Goal: Answer question/provide support

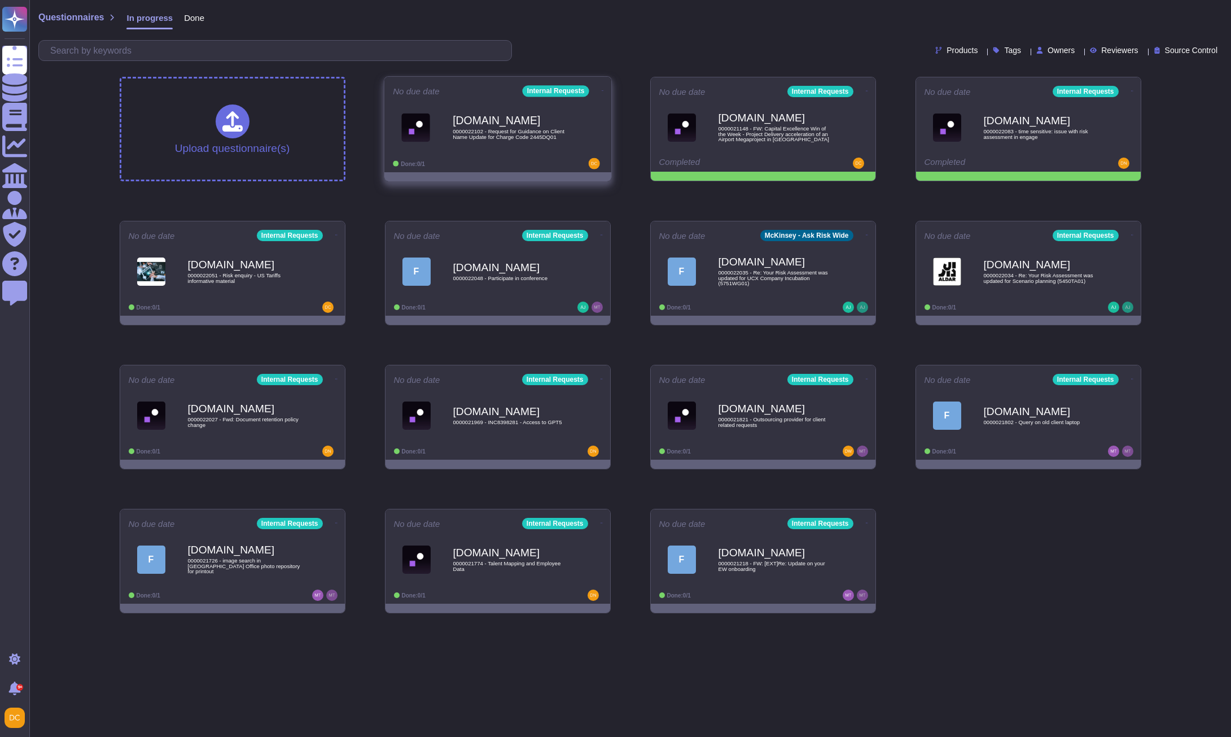
click at [447, 138] on span "[DOMAIN_NAME] 0000022102 - Request for Guidance on Client Name Update for Charg…" at bounding box center [498, 127] width 210 height 46
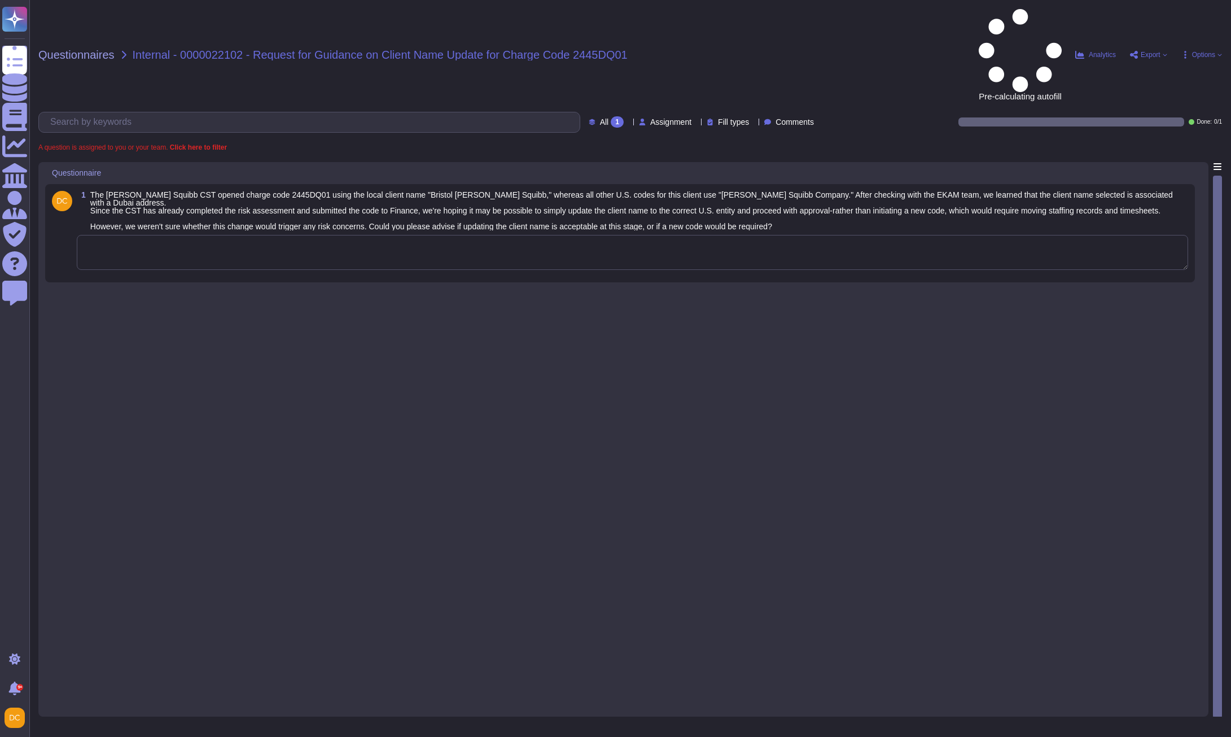
click at [264, 235] on textarea at bounding box center [633, 252] width 1112 height 35
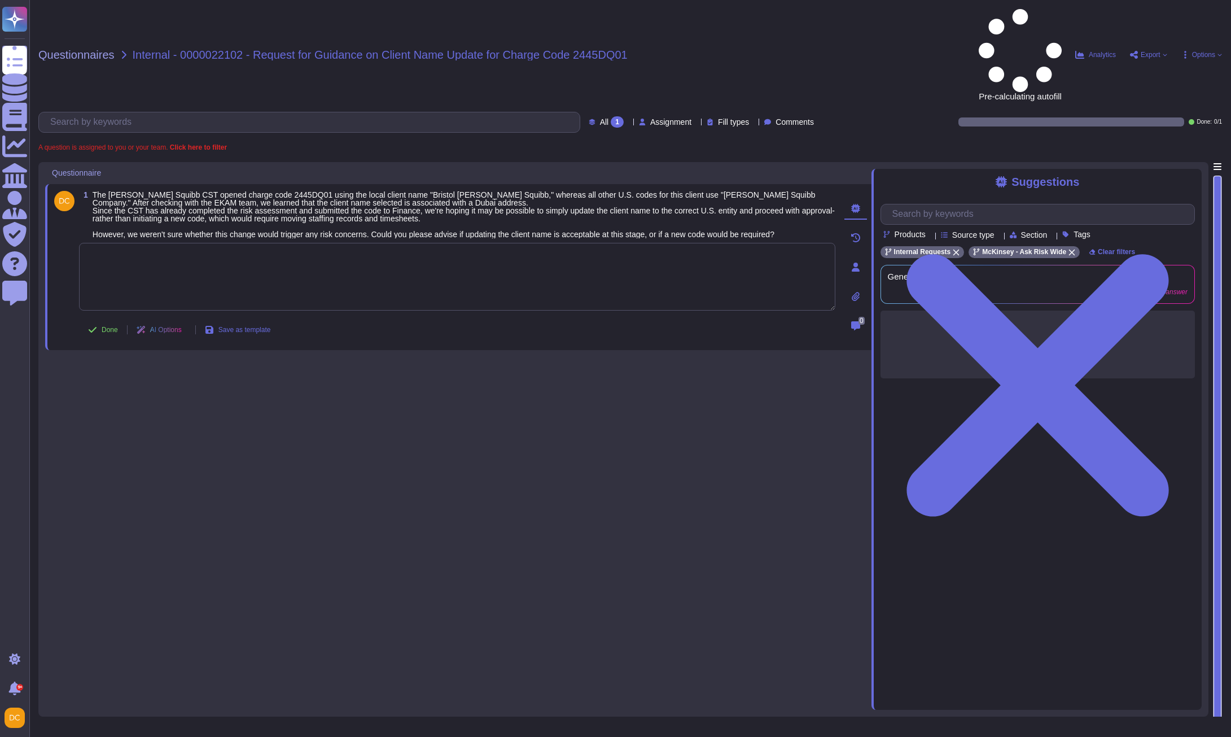
paste textarea "The client name (which shows in Engage as the "client organization" under "Basi…"
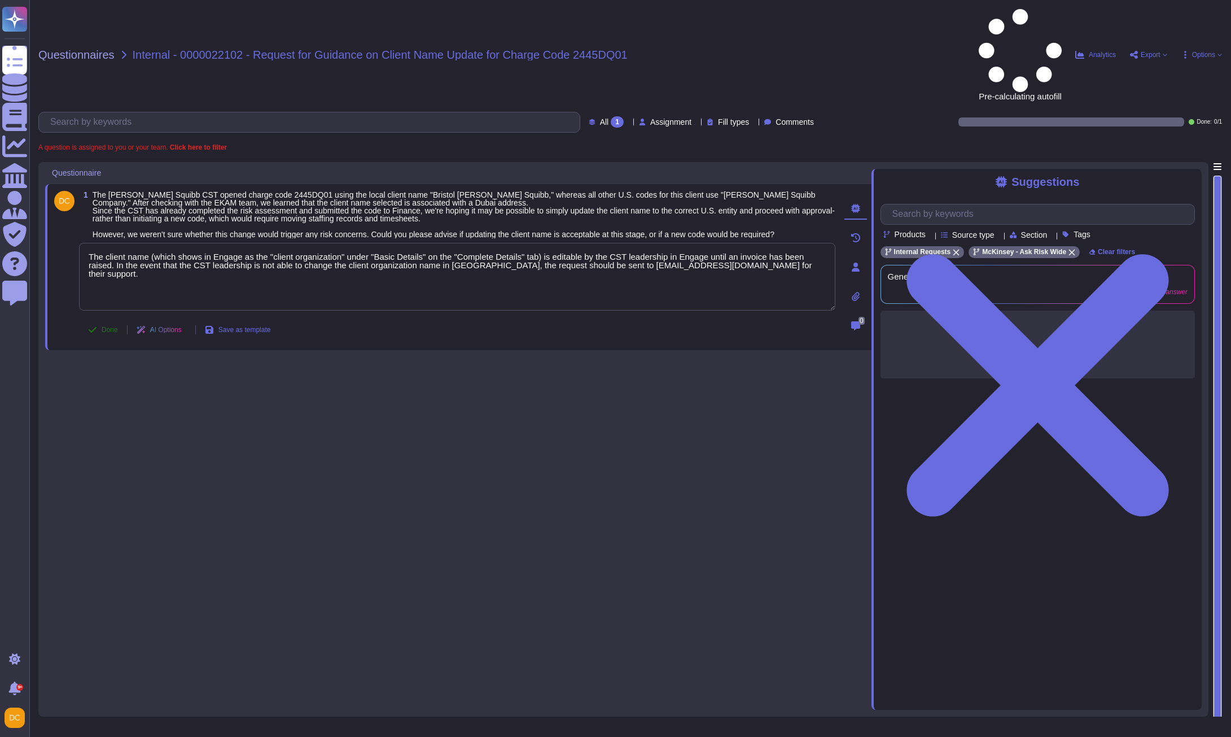
type textarea "The client name (which shows in Engage as the "client organization" under "Basi…"
click at [111, 316] on div "Done AI Options Save as template" at bounding box center [179, 329] width 200 height 27
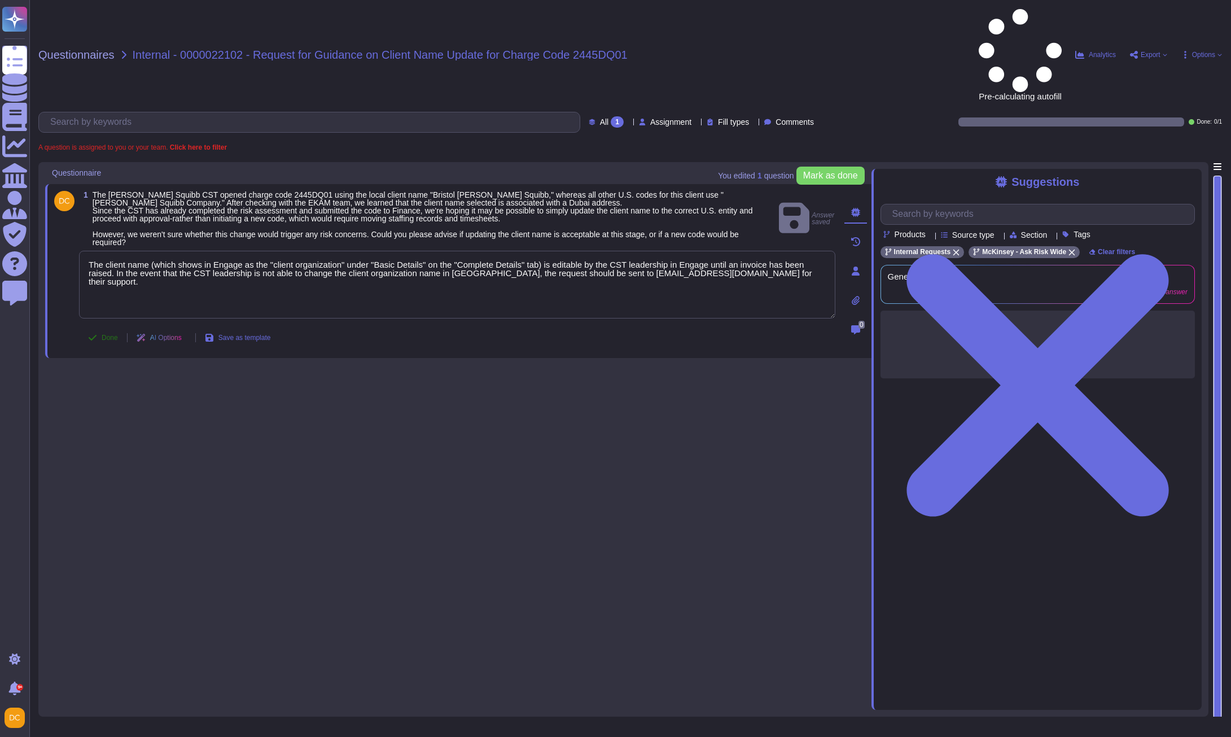
click at [104, 326] on button "Done" at bounding box center [103, 337] width 48 height 23
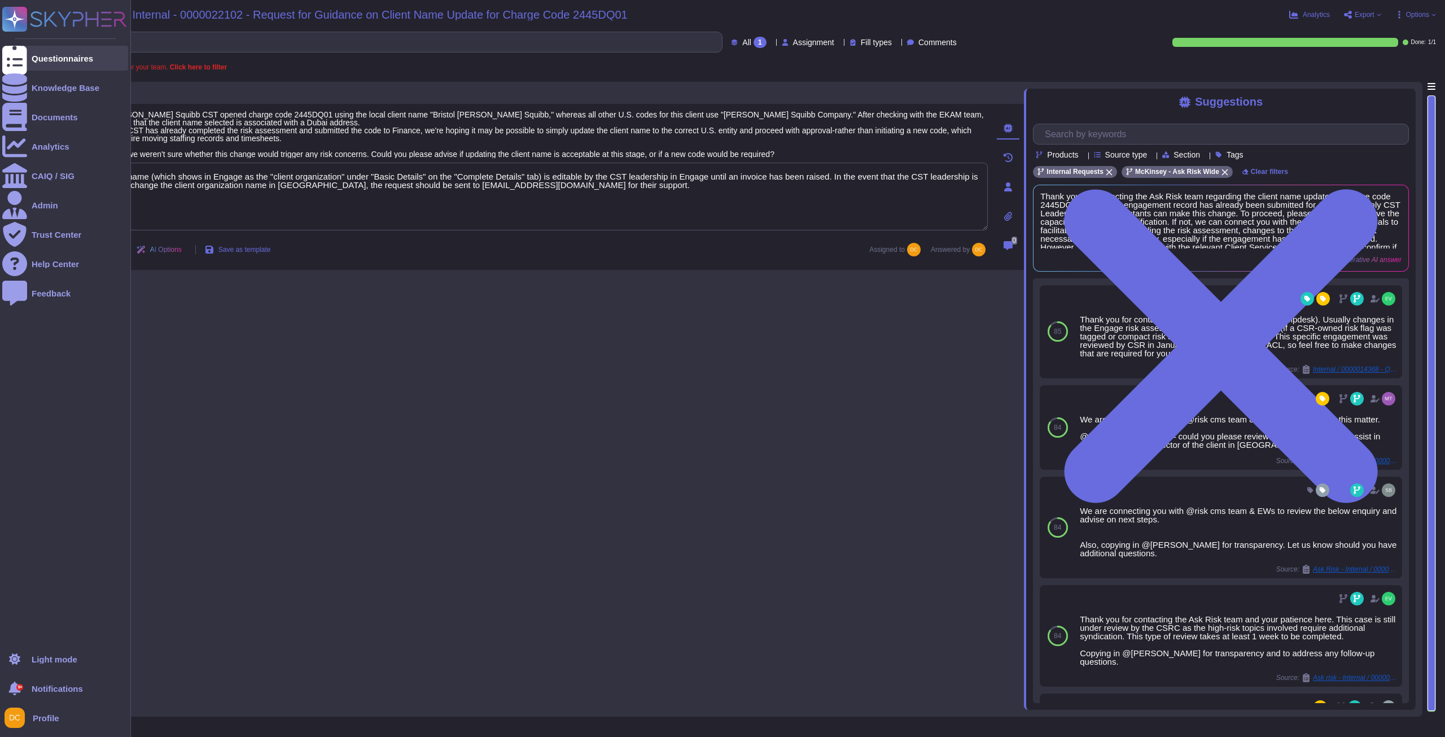
click at [20, 55] on icon at bounding box center [14, 58] width 25 height 33
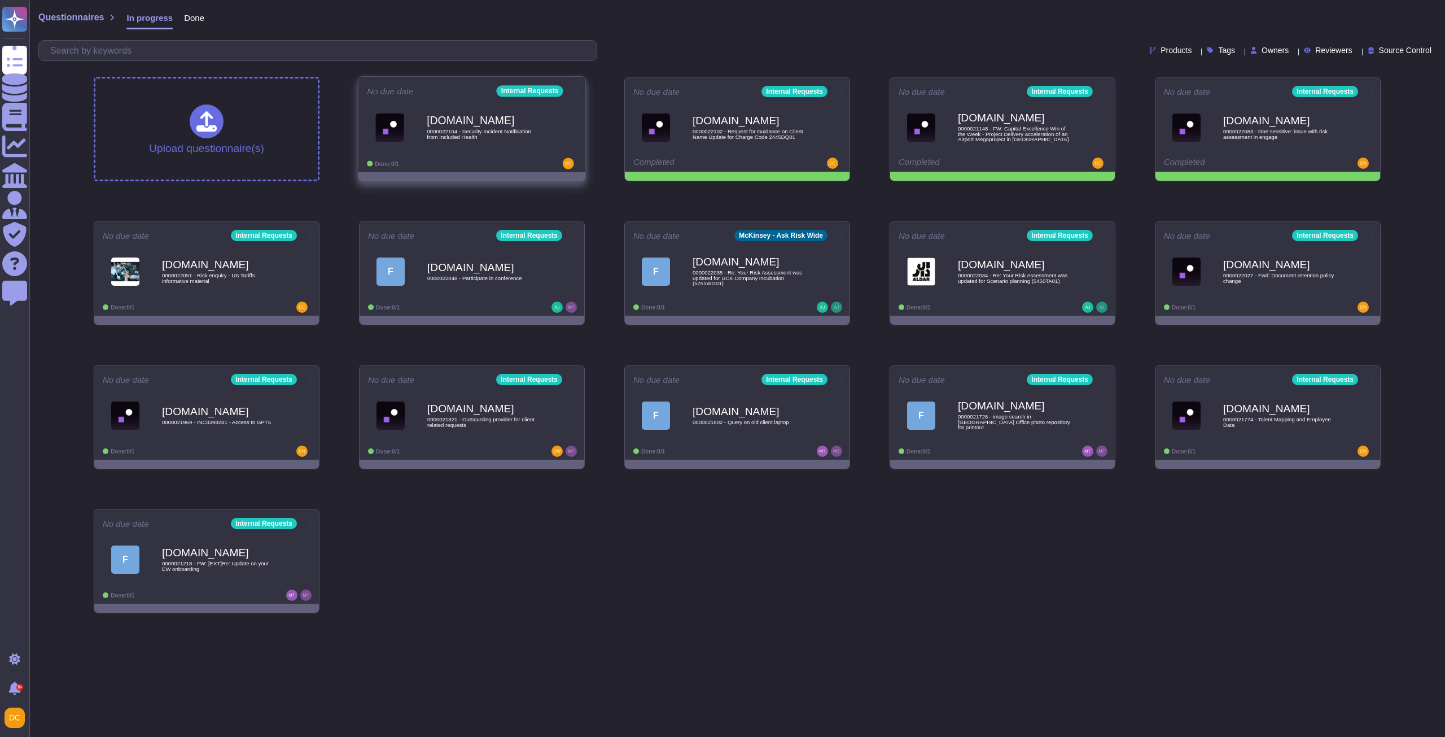
click at [519, 159] on div at bounding box center [542, 163] width 70 height 11
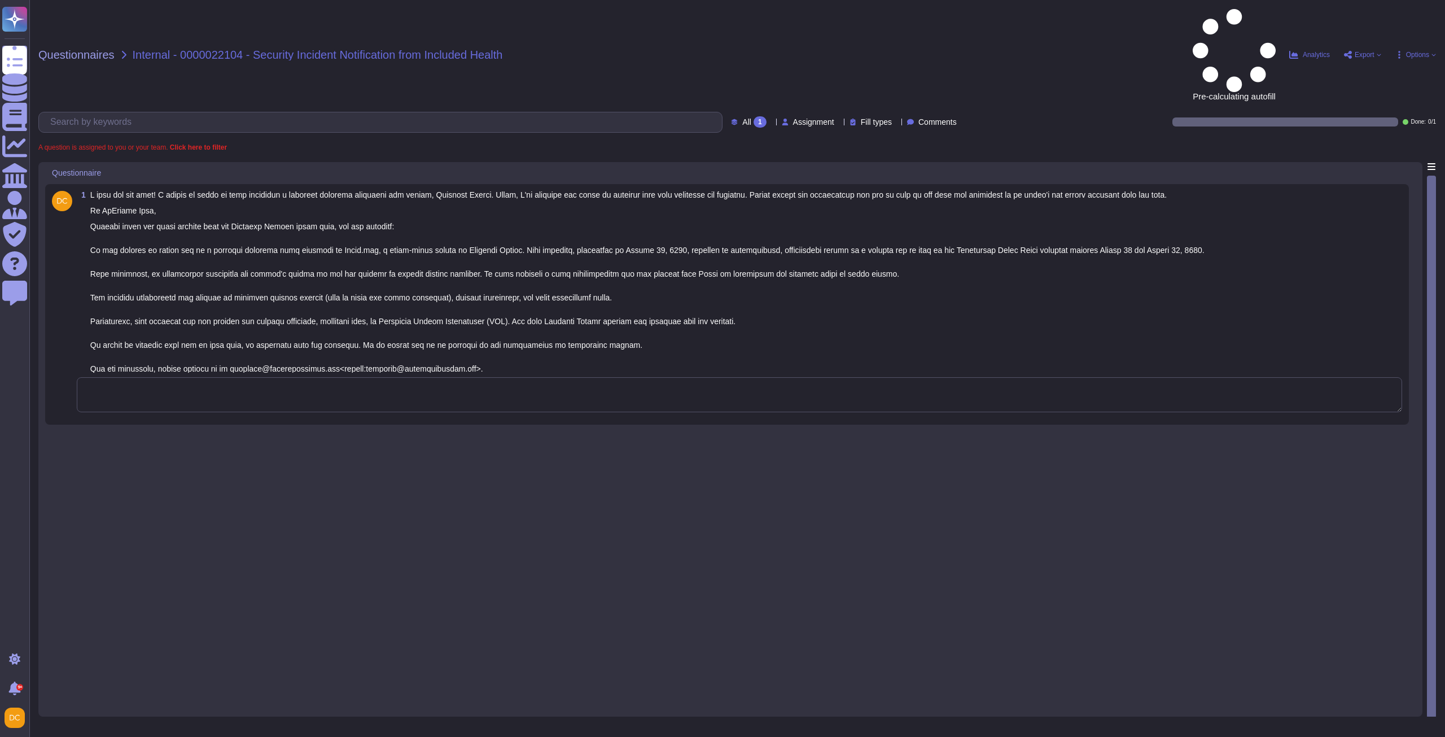
click at [143, 377] on textarea at bounding box center [740, 394] width 1326 height 35
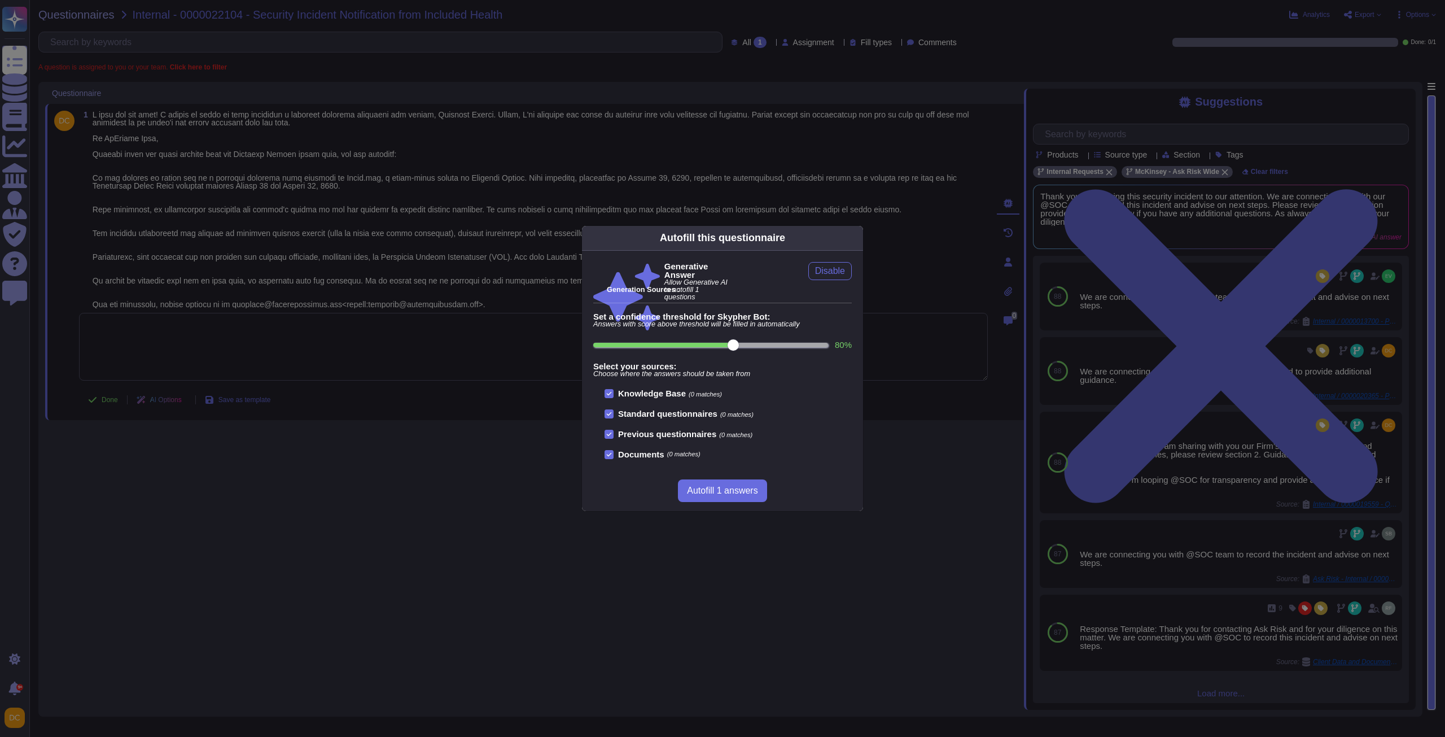
drag, startPoint x: 355, startPoint y: 315, endPoint x: 325, endPoint y: 314, distance: 30.5
click at [355, 315] on div "Autofill this questionnaire Generative Answer Allow Generative AI to autofill 1…" at bounding box center [722, 368] width 1445 height 737
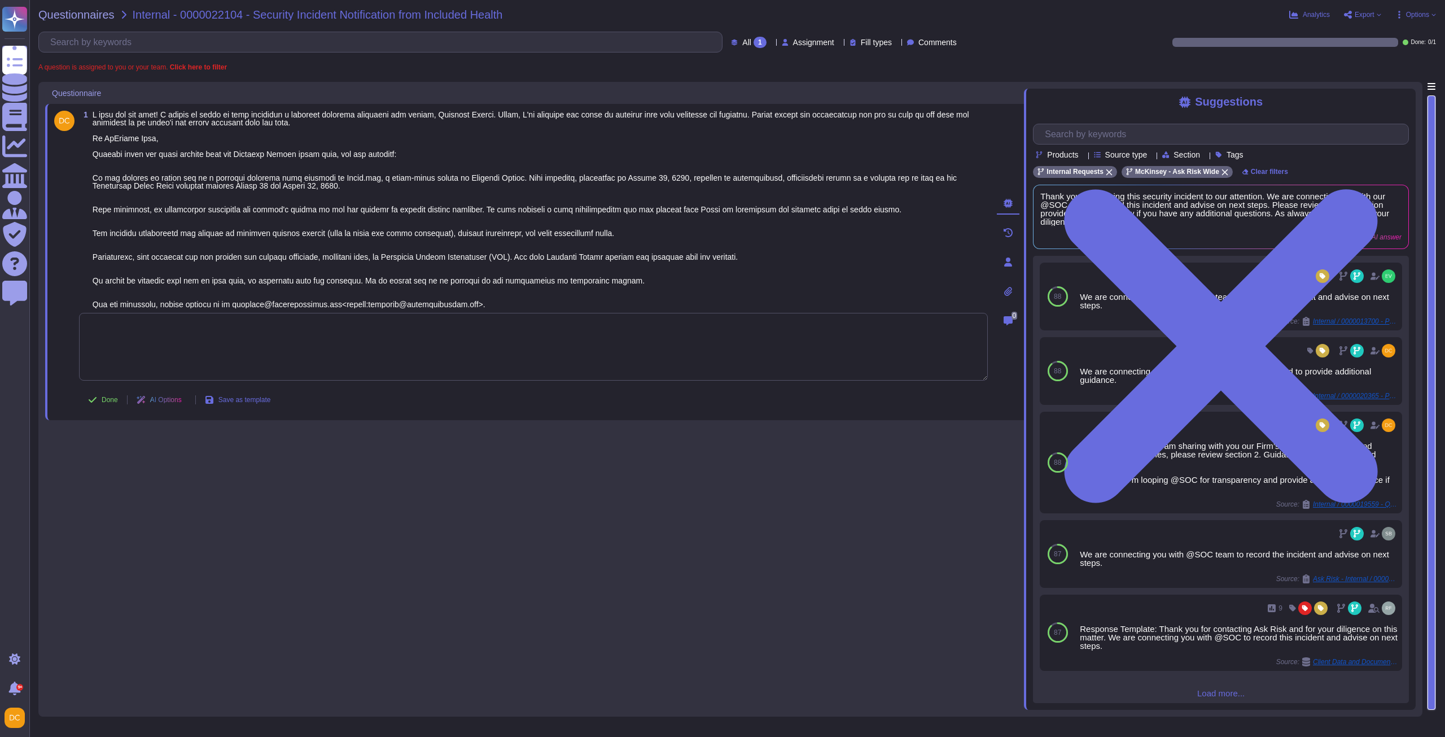
click at [173, 341] on textarea at bounding box center [533, 347] width 909 height 68
paste textarea "We are connecting you with @SOC for transparency and to provide any additional …"
type textarea "We are connecting you with @SOC for transparency and to provide any additional …"
click at [98, 396] on button "Done" at bounding box center [103, 399] width 48 height 23
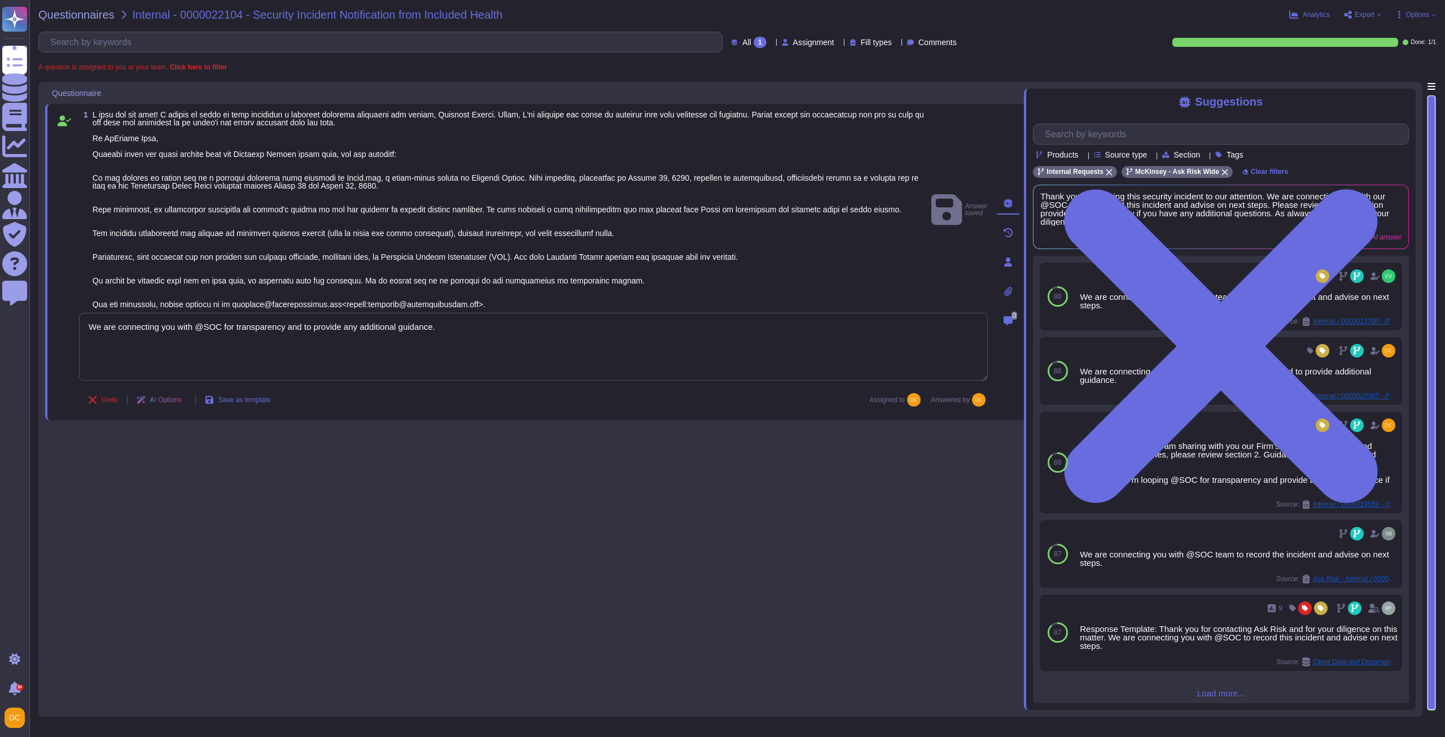
click at [311, 291] on span at bounding box center [510, 210] width 835 height 198
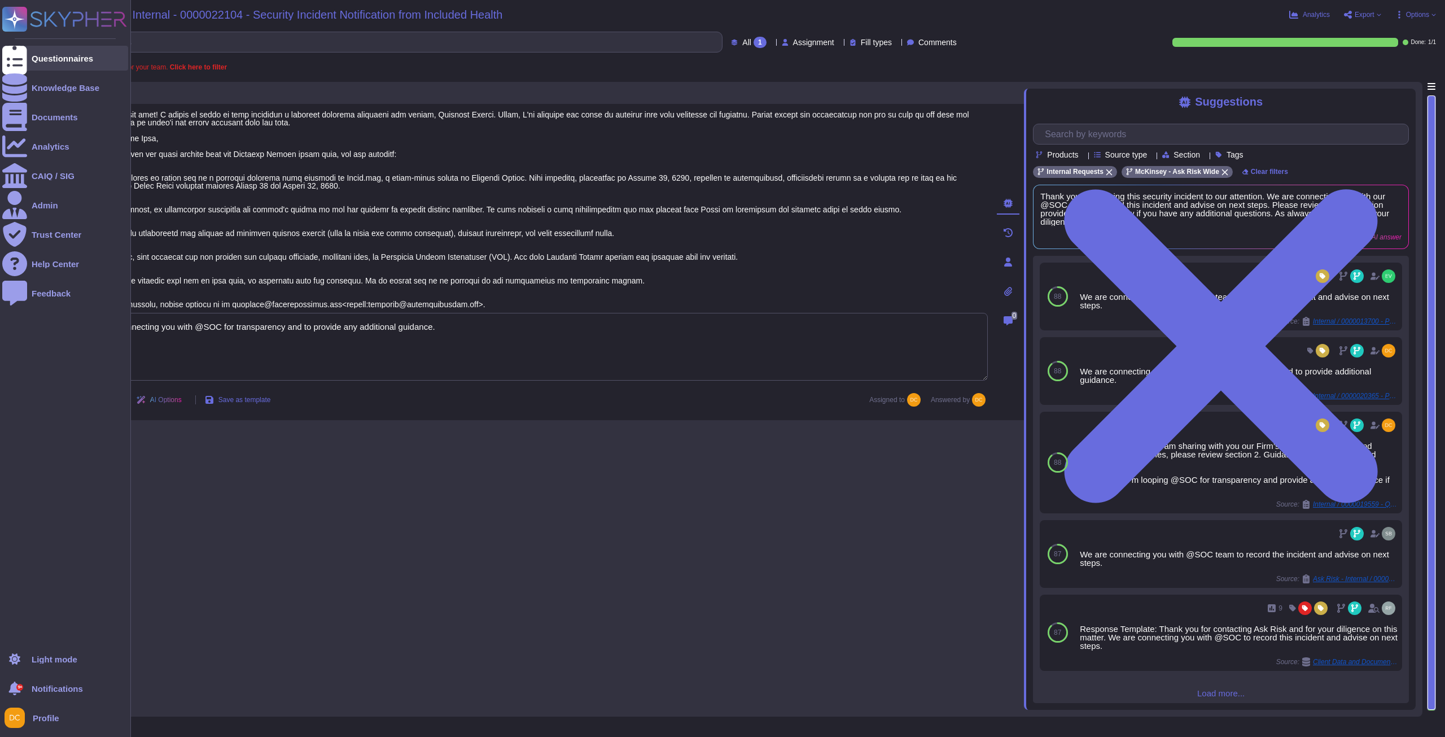
click at [16, 55] on icon at bounding box center [14, 58] width 25 height 33
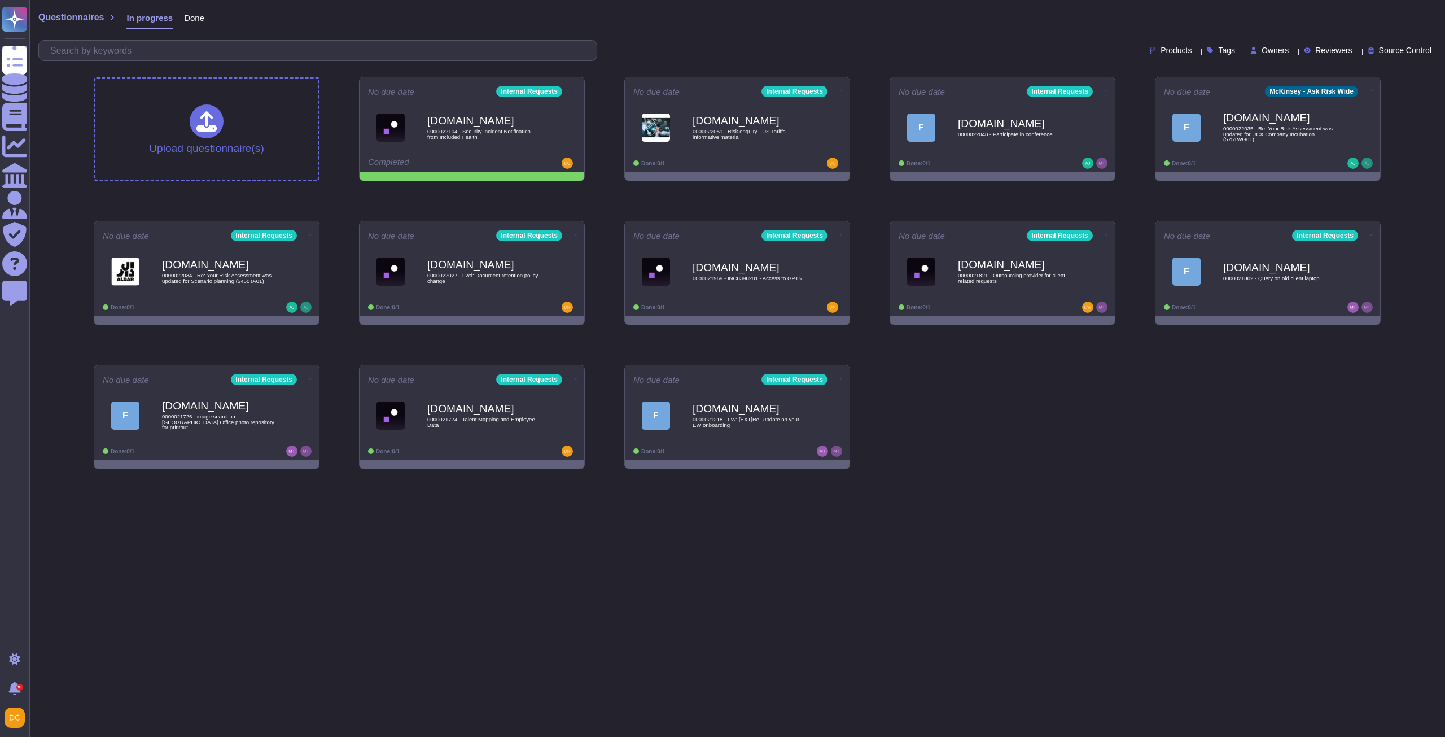
click at [186, 20] on span "Done" at bounding box center [194, 18] width 20 height 8
click at [198, 25] on div "Done" at bounding box center [189, 20] width 32 height 23
click at [198, 19] on span "Done" at bounding box center [194, 18] width 20 height 8
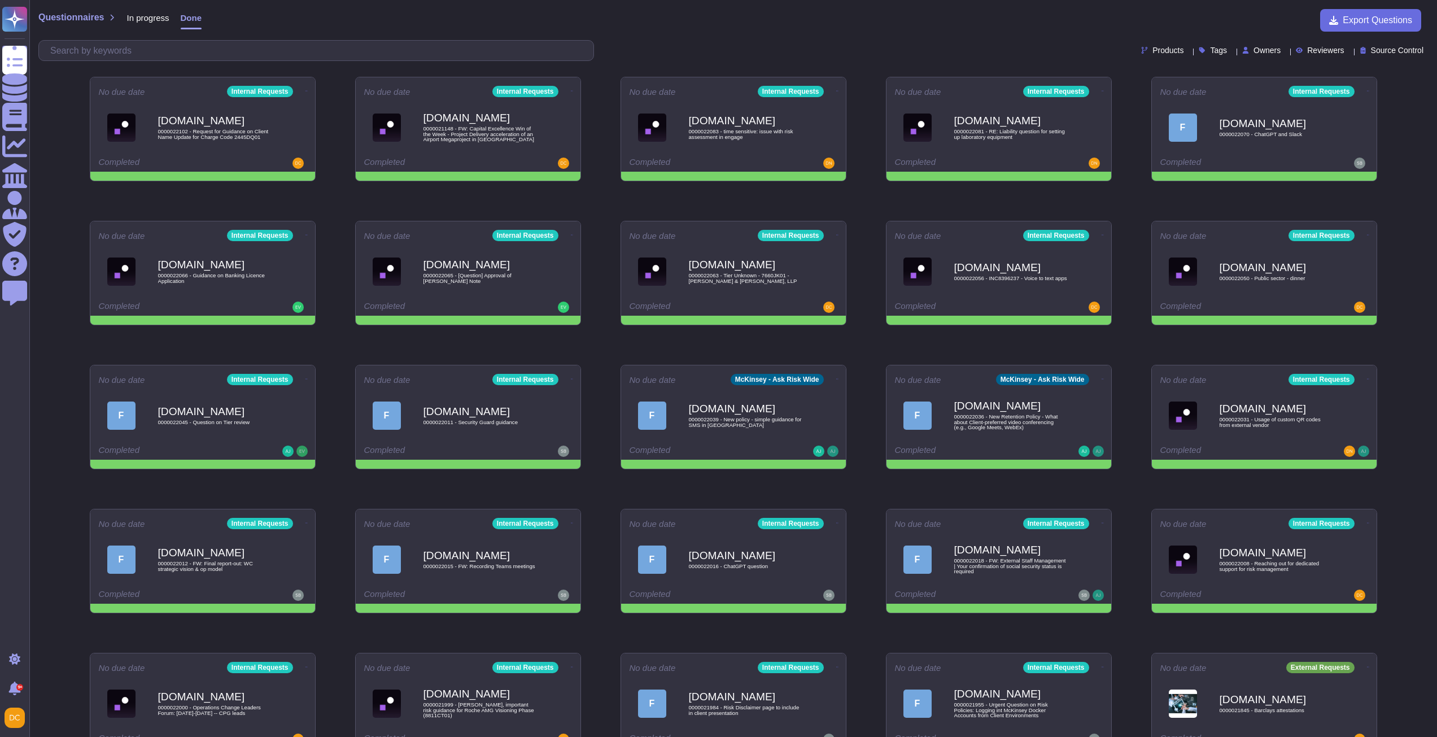
click at [190, 19] on span "Done" at bounding box center [191, 18] width 21 height 8
click at [216, 138] on span "0000022102 - Request for Guidance on Client Name Update for Charge Code 2445DQ01" at bounding box center [215, 134] width 114 height 11
click at [205, 126] on b "[DOMAIN_NAME]" at bounding box center [215, 120] width 114 height 11
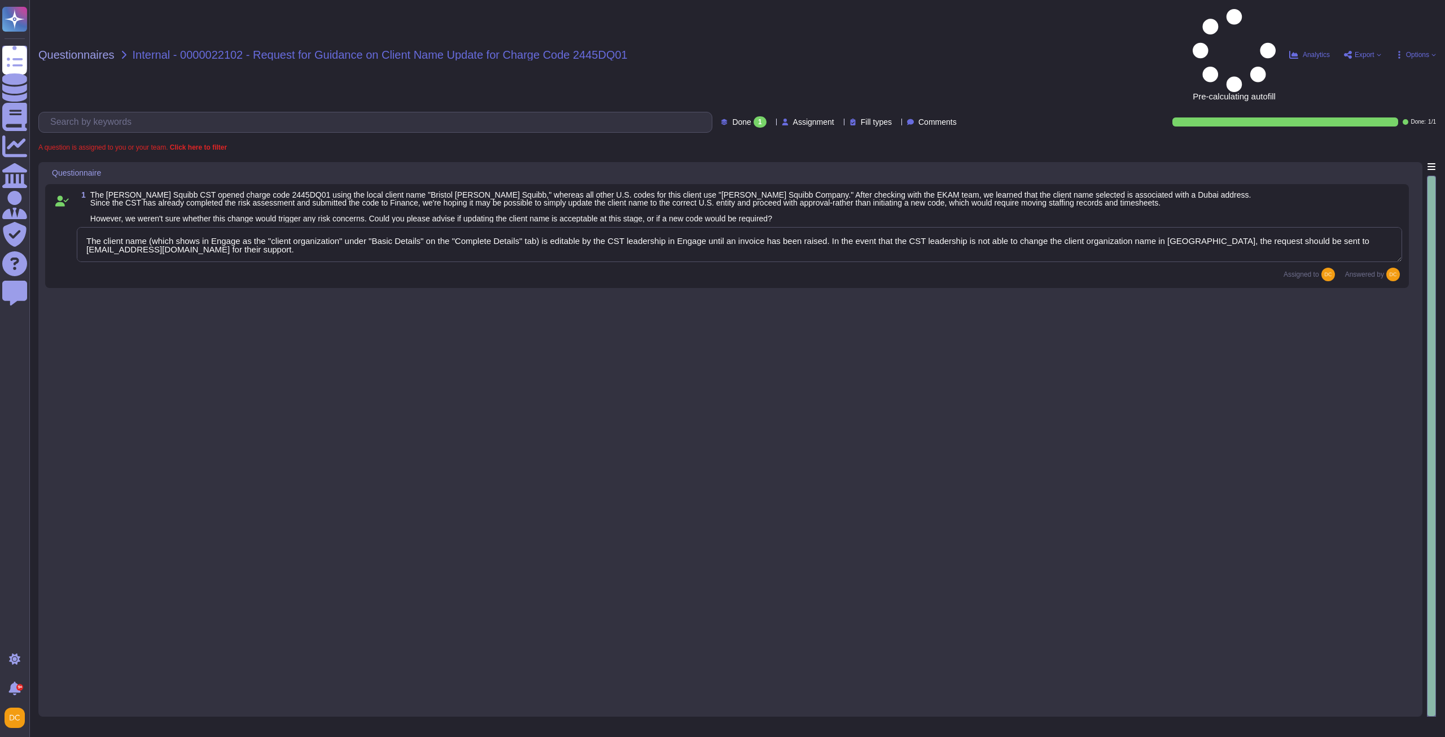
type textarea "The client name (which shows in Engage as the "client organization" under "Basi…"
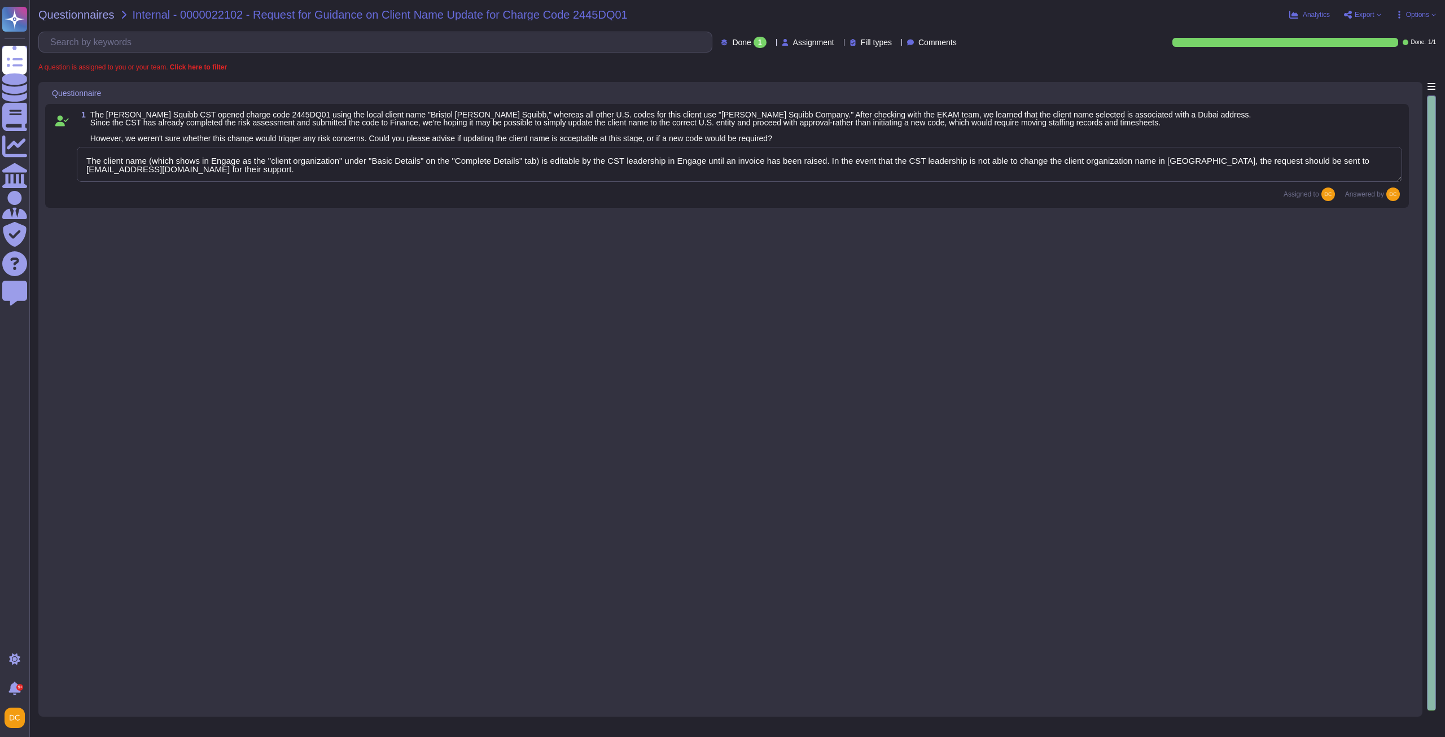
click at [394, 171] on textarea "The client name (which shows in Engage as the "client organization" under "Basi…" at bounding box center [740, 164] width 1326 height 35
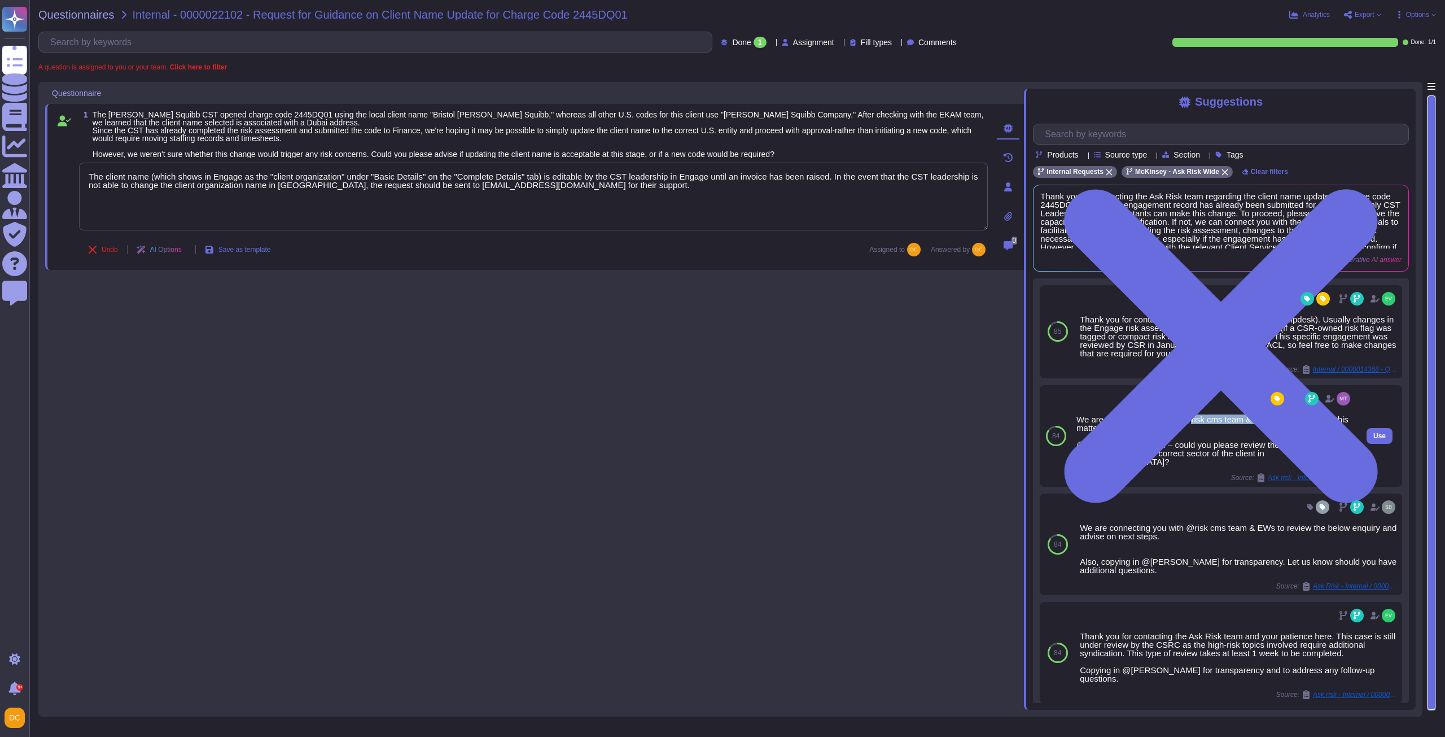
drag, startPoint x: 1190, startPoint y: 421, endPoint x: 1269, endPoint y: 422, distance: 79.1
click at [1231, 422] on div "We are connecting you with @risk cms team & EWs to assist you on this matter. @…" at bounding box center [1215, 440] width 276 height 51
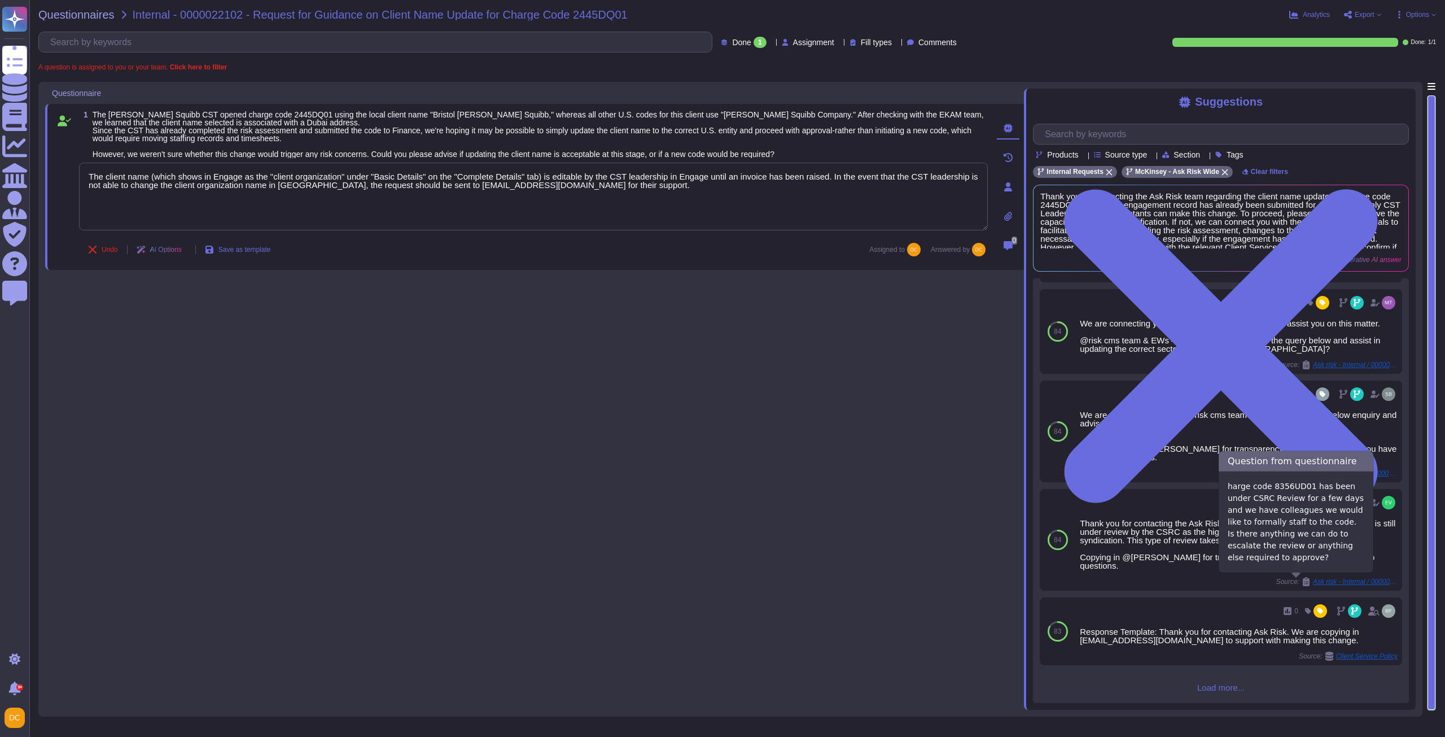
scroll to position [98, 0]
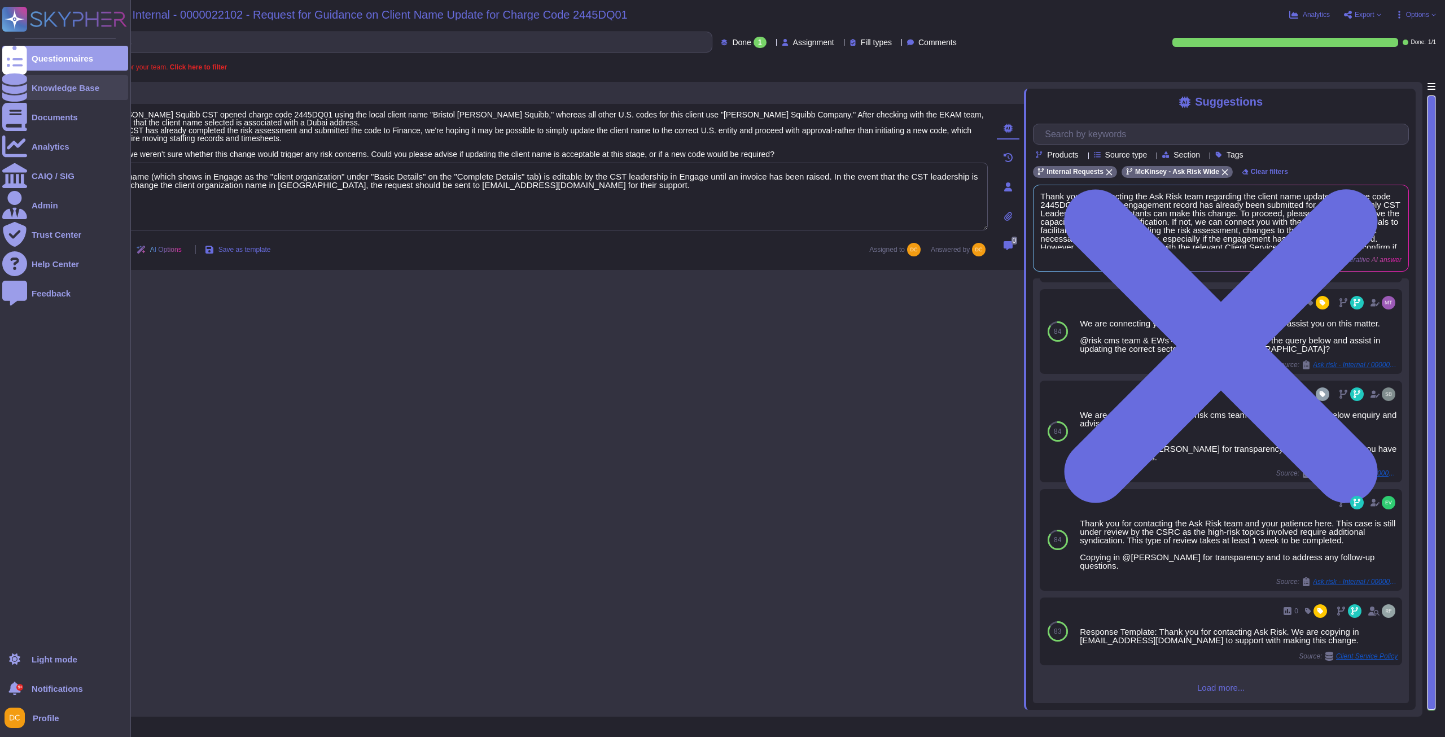
click at [23, 88] on div at bounding box center [14, 87] width 25 height 25
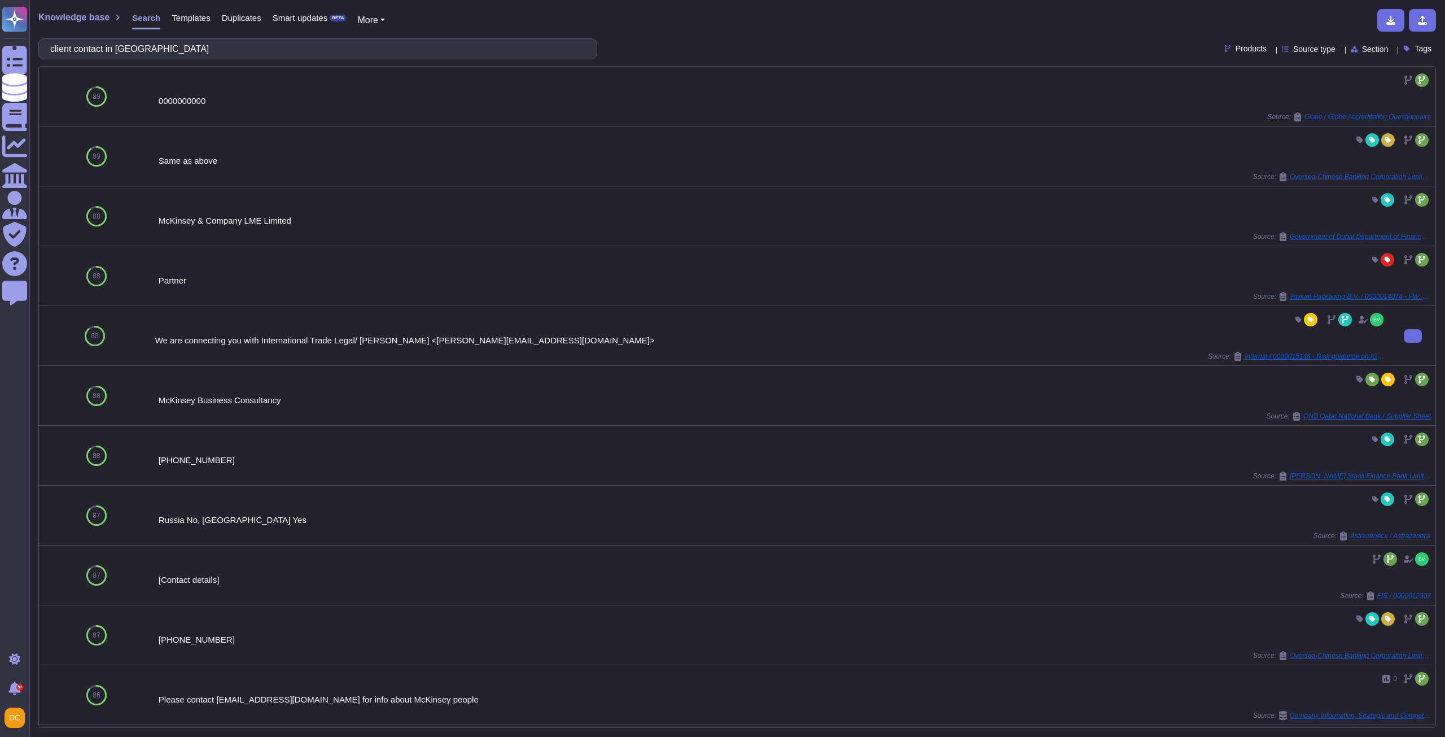
click at [234, 341] on div "We are connecting you with International Trade Legal/ [PERSON_NAME] <[PERSON_NA…" at bounding box center [770, 340] width 1231 height 8
click at [418, 338] on div "We are connecting you with International Trade Legal/ [PERSON_NAME] <[PERSON_NA…" at bounding box center [770, 340] width 1231 height 8
drag, startPoint x: 359, startPoint y: 339, endPoint x: 427, endPoint y: 340, distance: 68.3
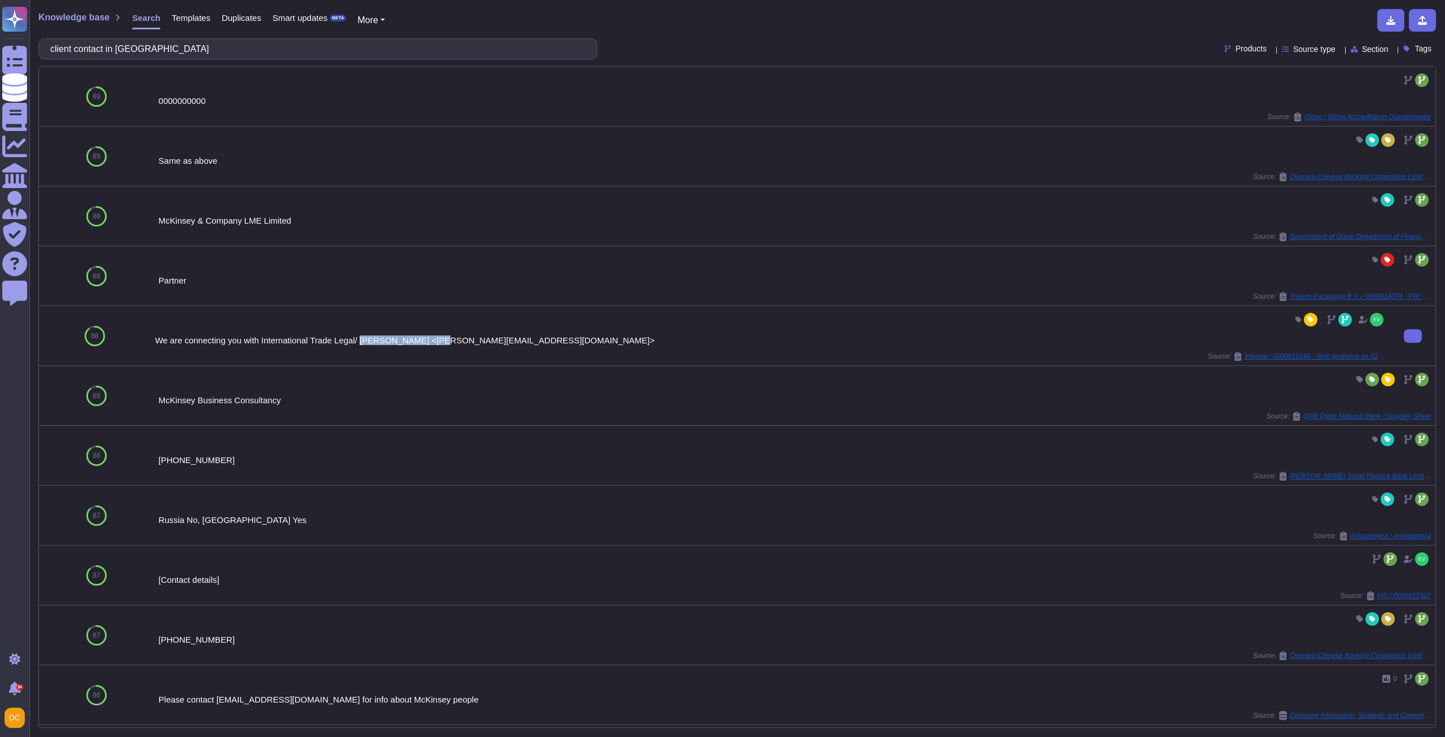
click at [427, 340] on div "We are connecting you with International Trade Legal/ [PERSON_NAME] <[PERSON_NA…" at bounding box center [770, 340] width 1231 height 8
copy div "[PERSON_NAME]"
click at [146, 50] on input "client contact in [GEOGRAPHIC_DATA]" at bounding box center [315, 49] width 541 height 20
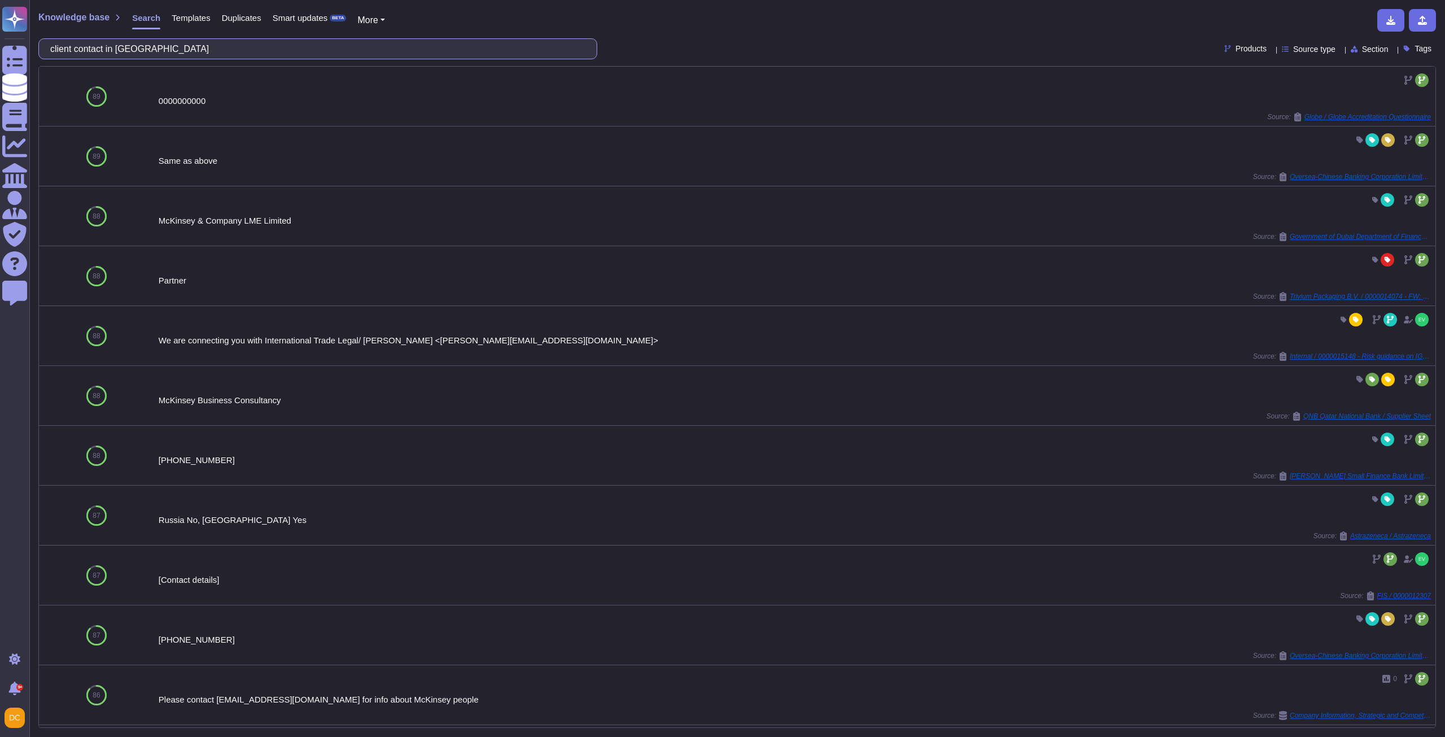
paste input "Could you please clarify whether the Personal investment policy includes my col…"
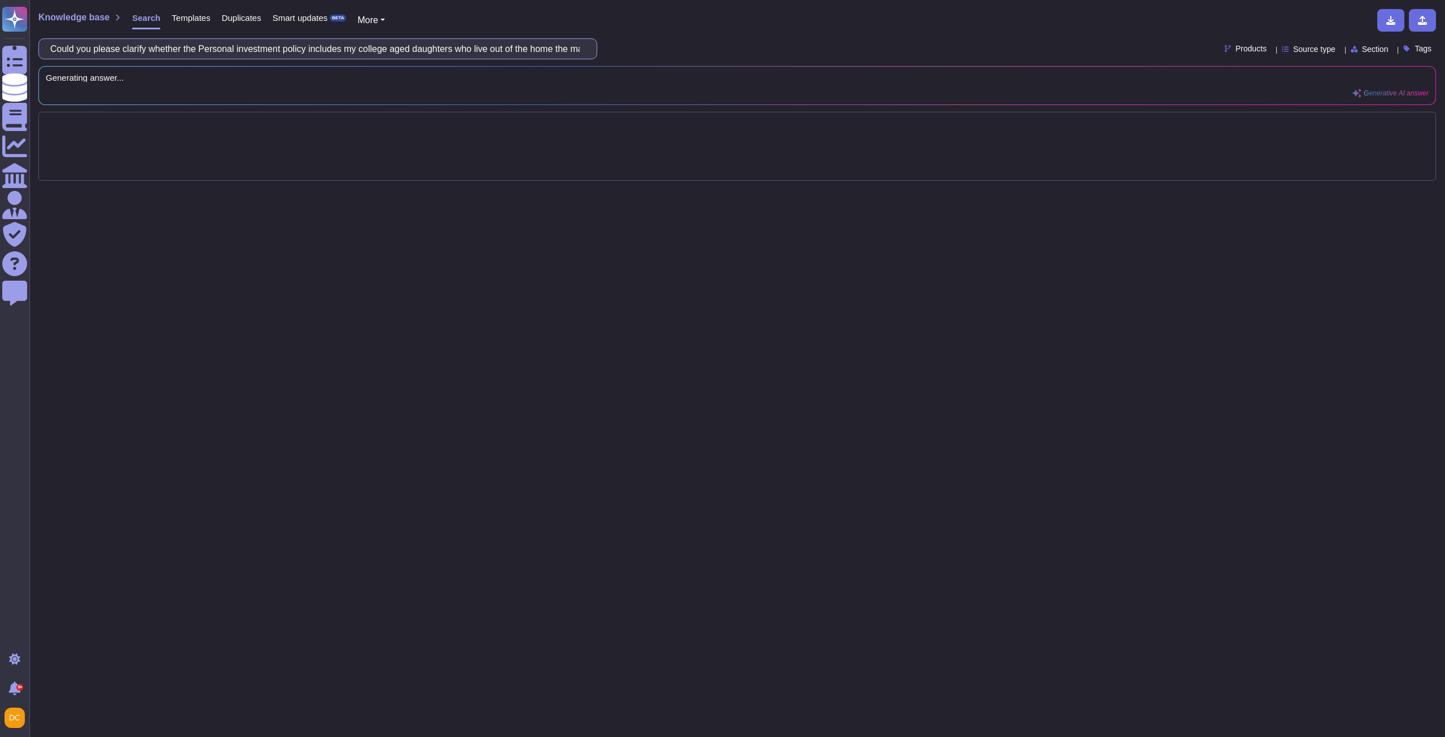
scroll to position [0, 82]
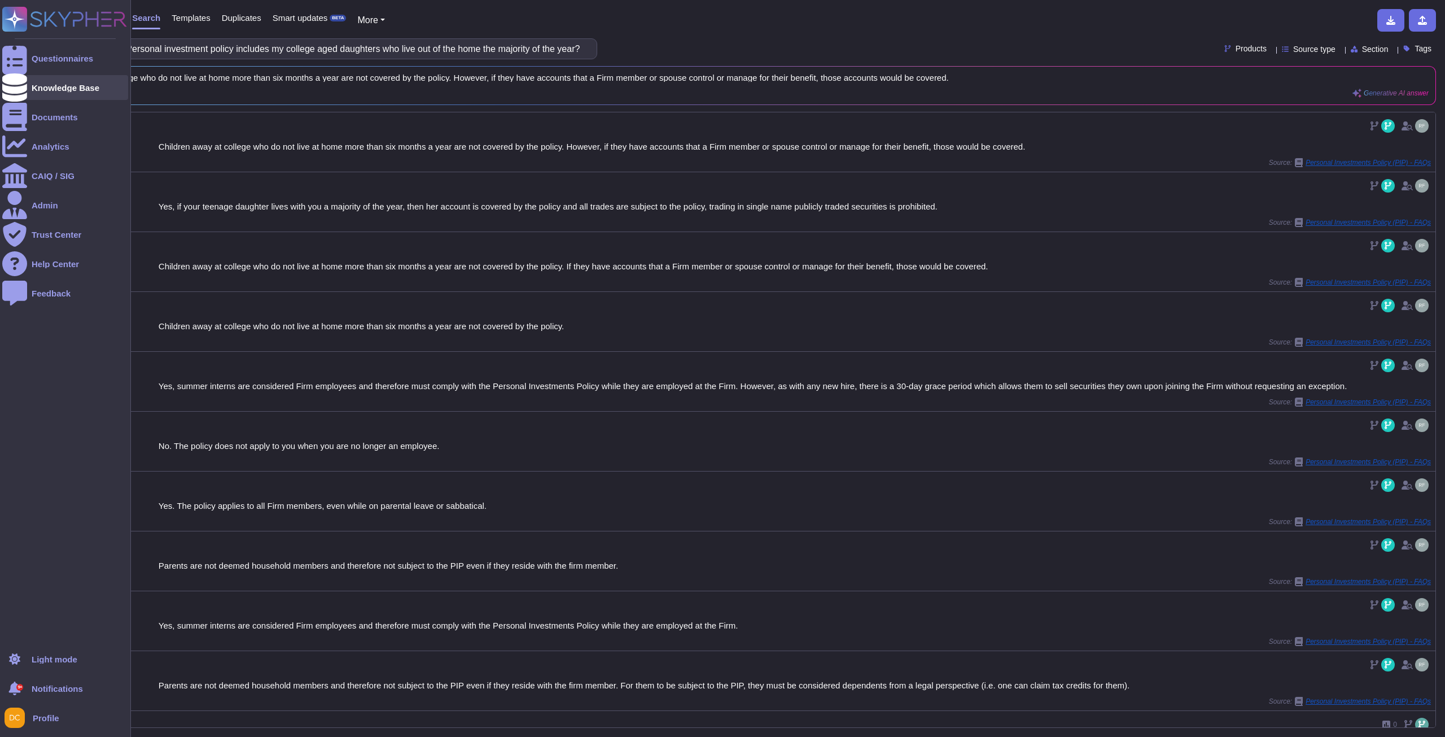
type input "Could you please clarify whether the Personal investment policy includes my col…"
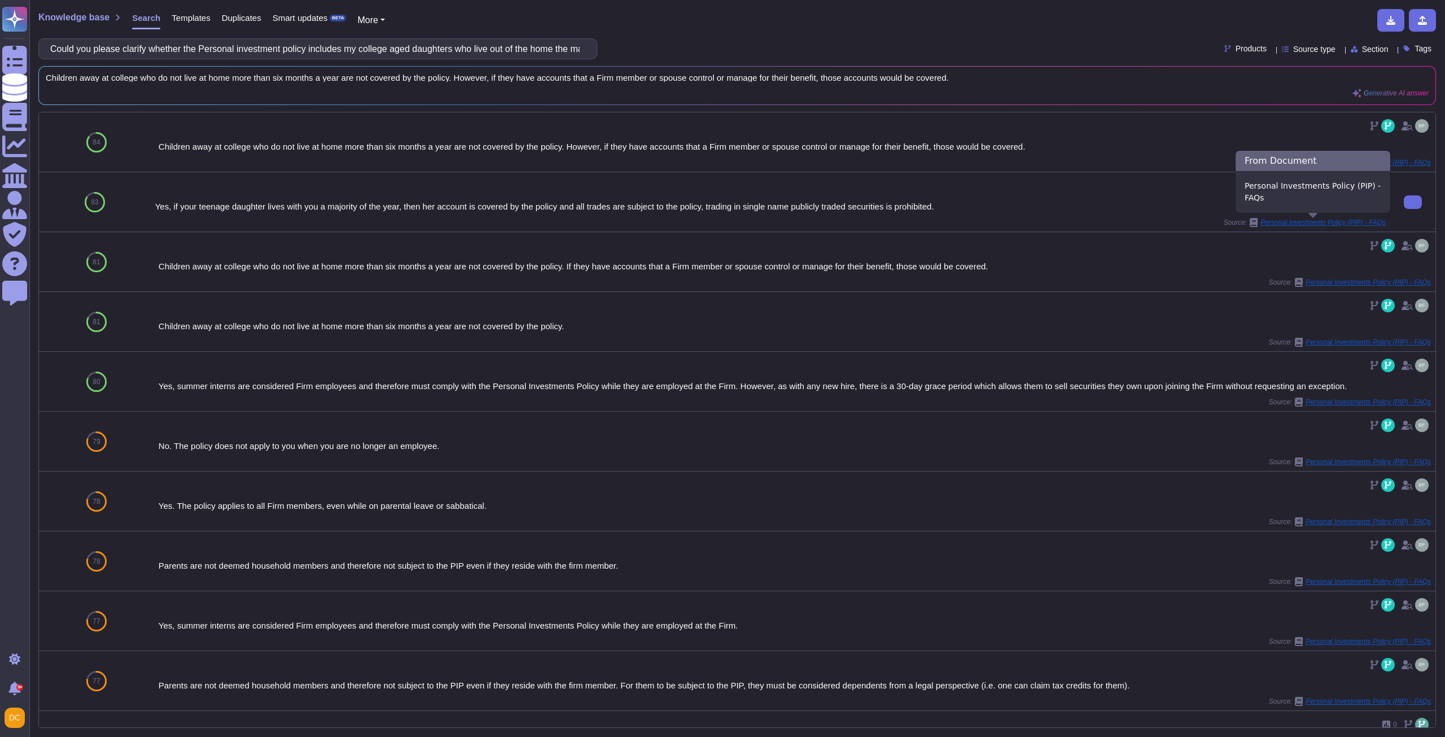
click at [1231, 221] on span "Personal Investments Policy (PIP) - FAQs" at bounding box center [1323, 222] width 125 height 7
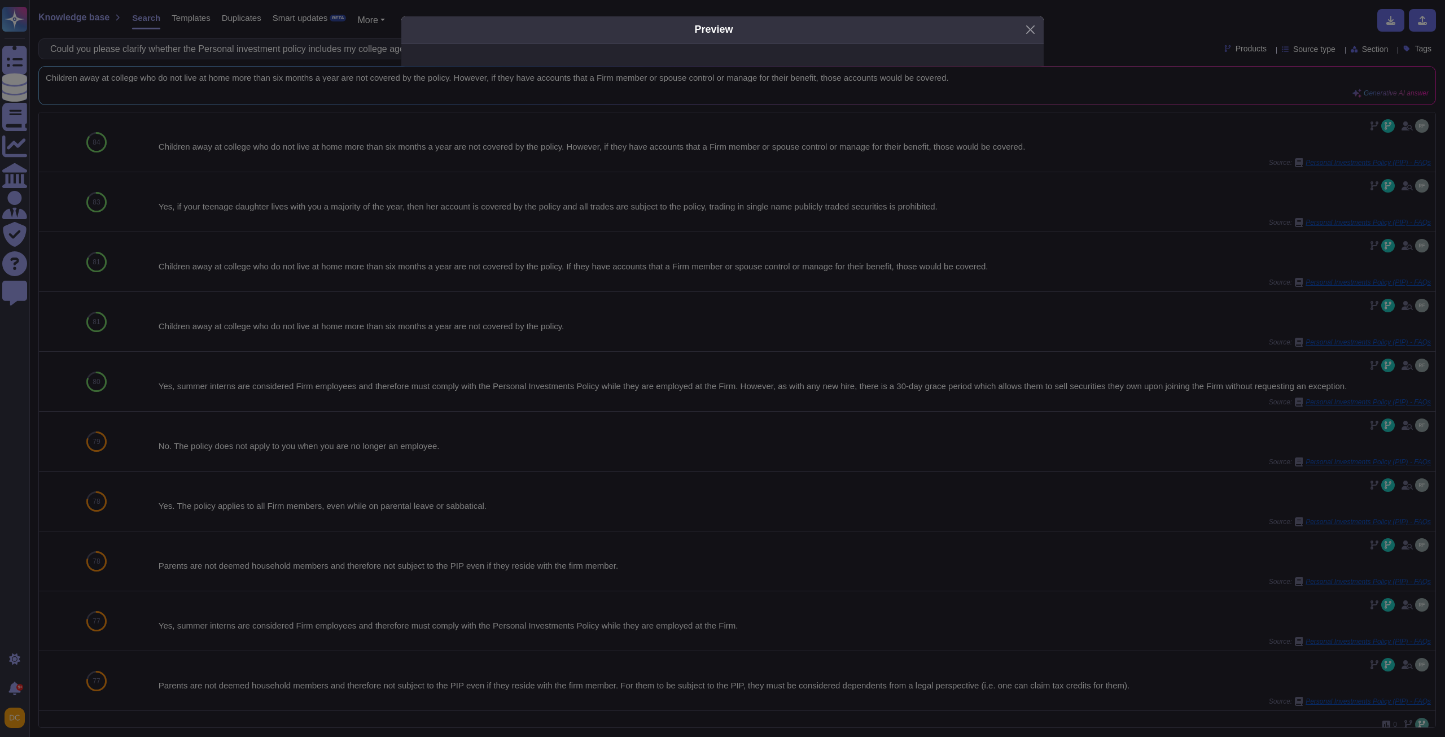
click at [890, 396] on div "Preview" at bounding box center [722, 368] width 1445 height 737
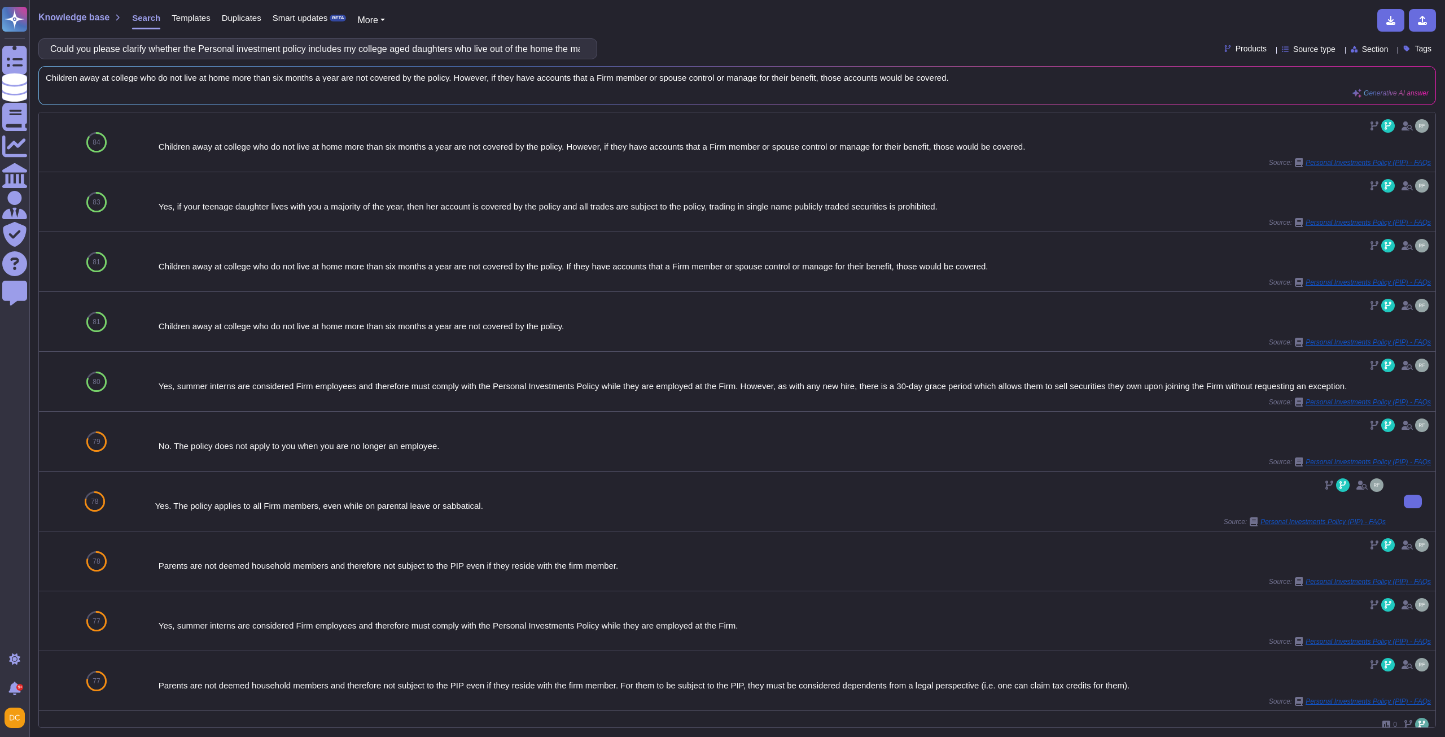
scroll to position [56, 0]
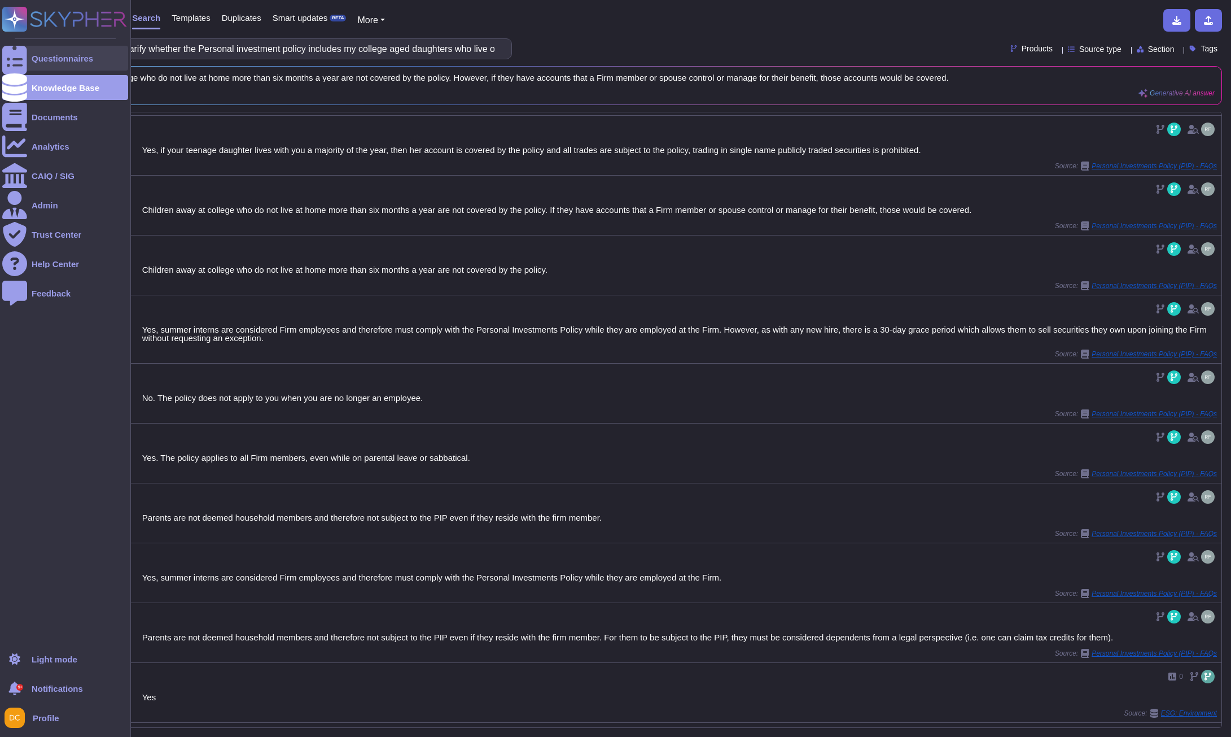
click at [30, 60] on div "Questionnaires" at bounding box center [65, 58] width 126 height 25
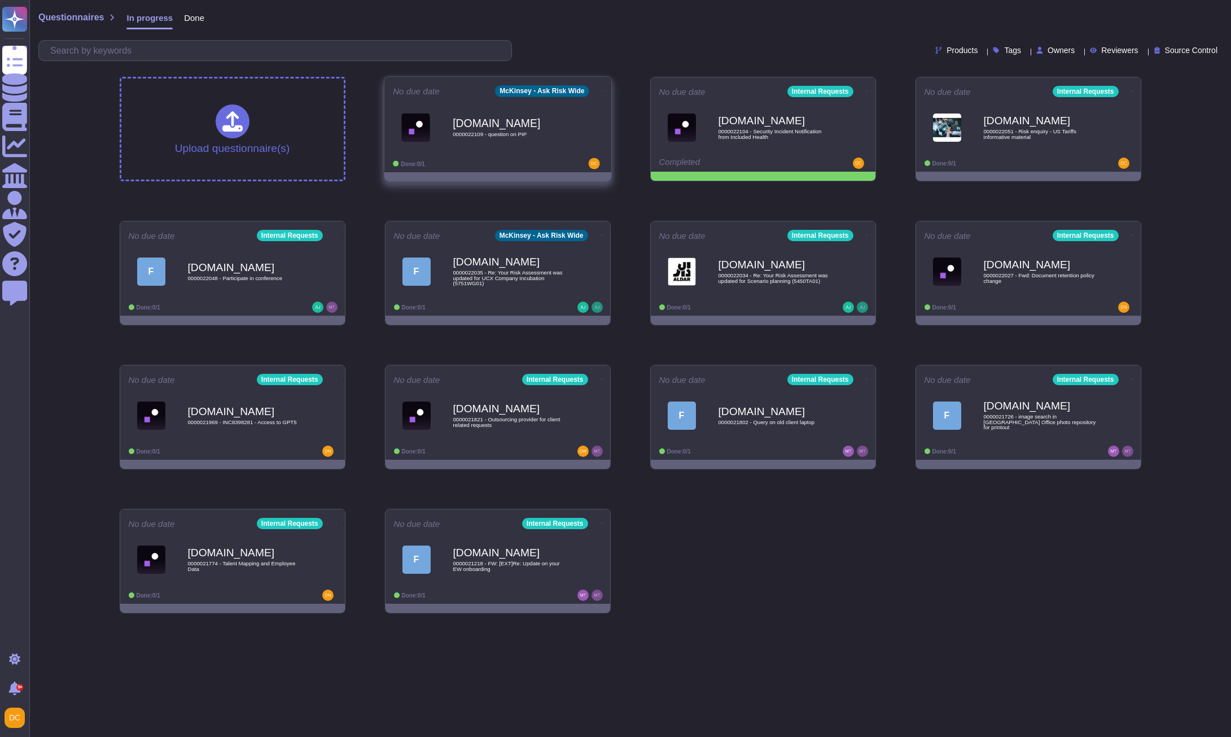
click at [505, 148] on div "[DOMAIN_NAME] 0000022109 - question on PIP" at bounding box center [510, 127] width 114 height 46
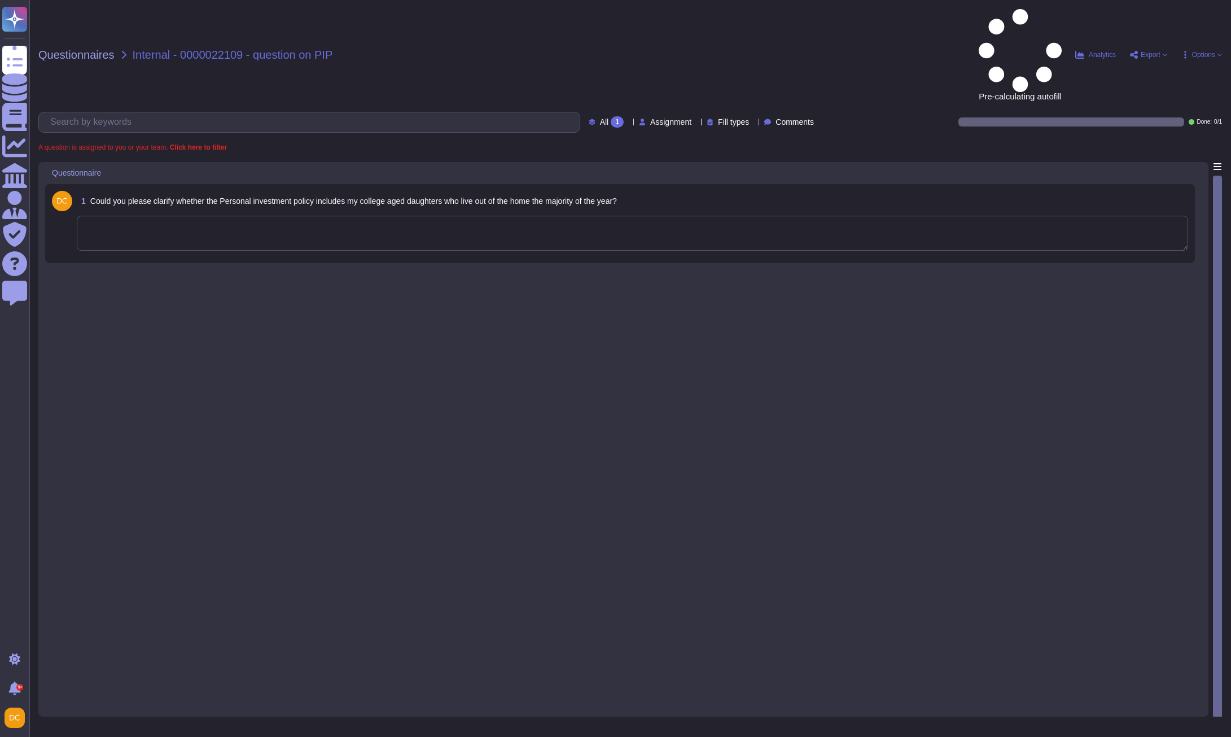
drag, startPoint x: 213, startPoint y: 178, endPoint x: 209, endPoint y: 163, distance: 16.2
click at [213, 184] on div "1 Could you please clarify whether the Personal investment policy includes my c…" at bounding box center [620, 223] width 1150 height 79
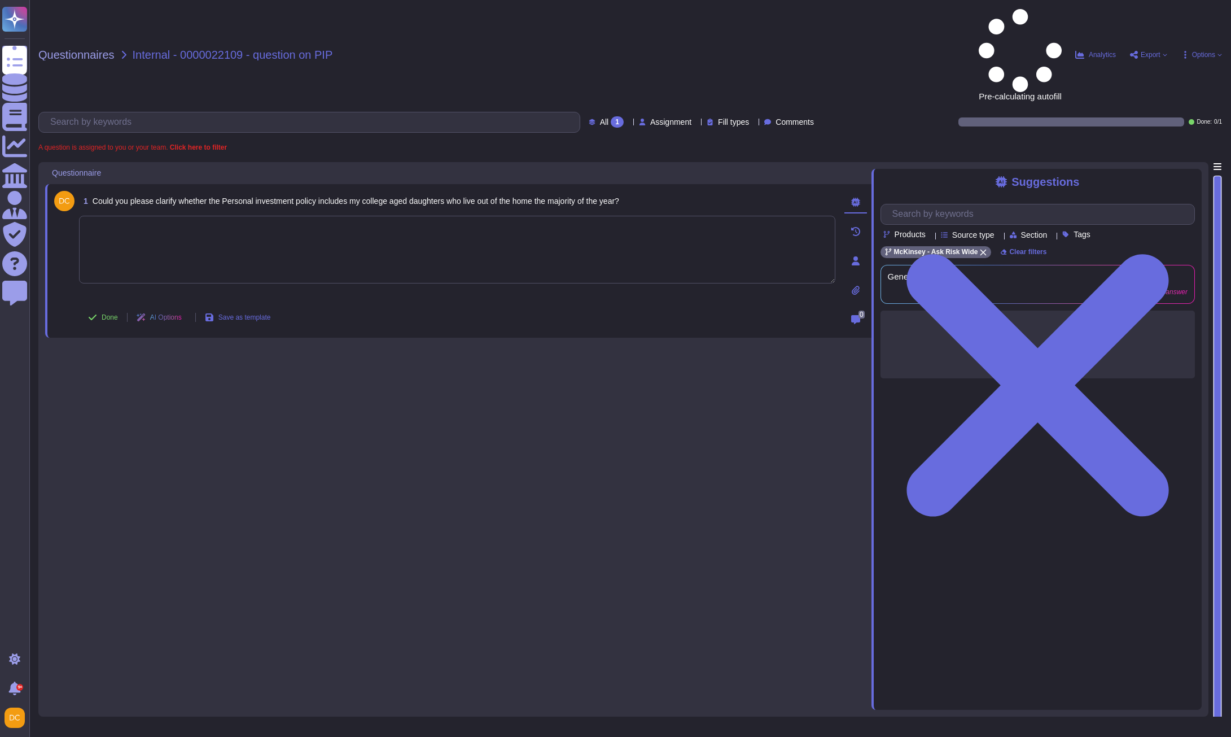
click at [209, 216] on textarea at bounding box center [457, 250] width 757 height 68
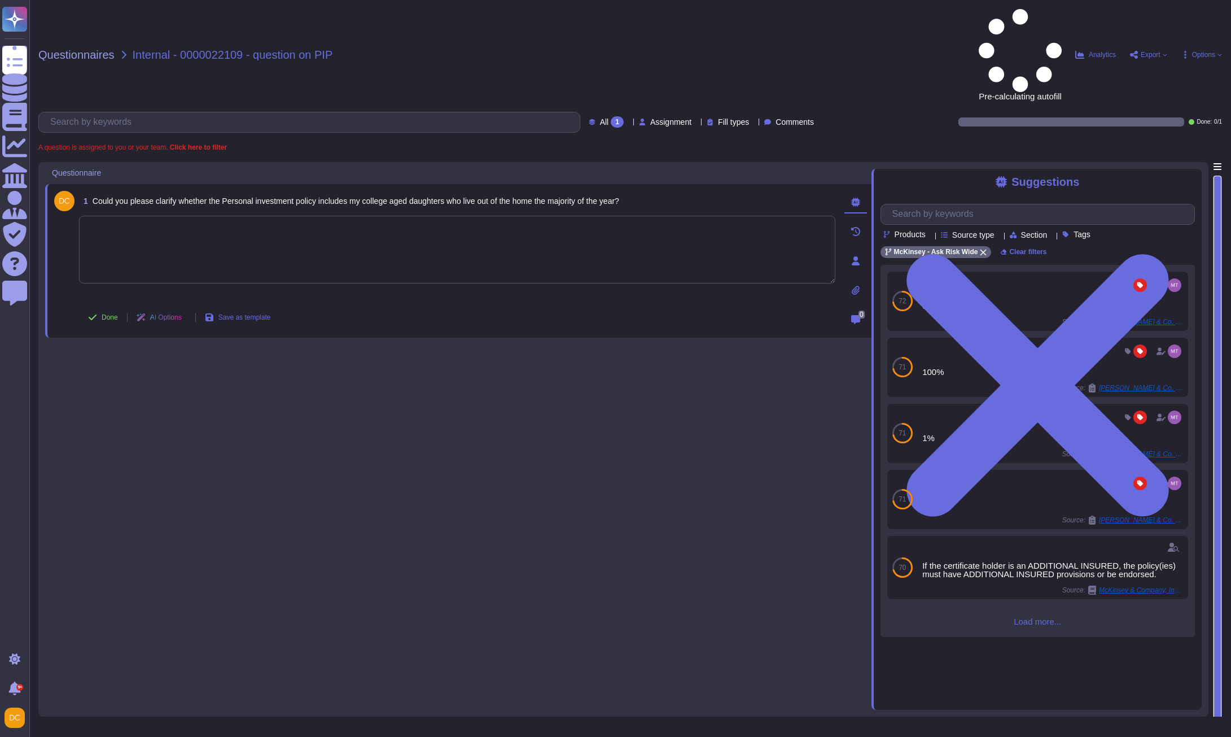
paste textarea "For your awareness, I am sharing with you our Firm’s Personal Investments Polic…"
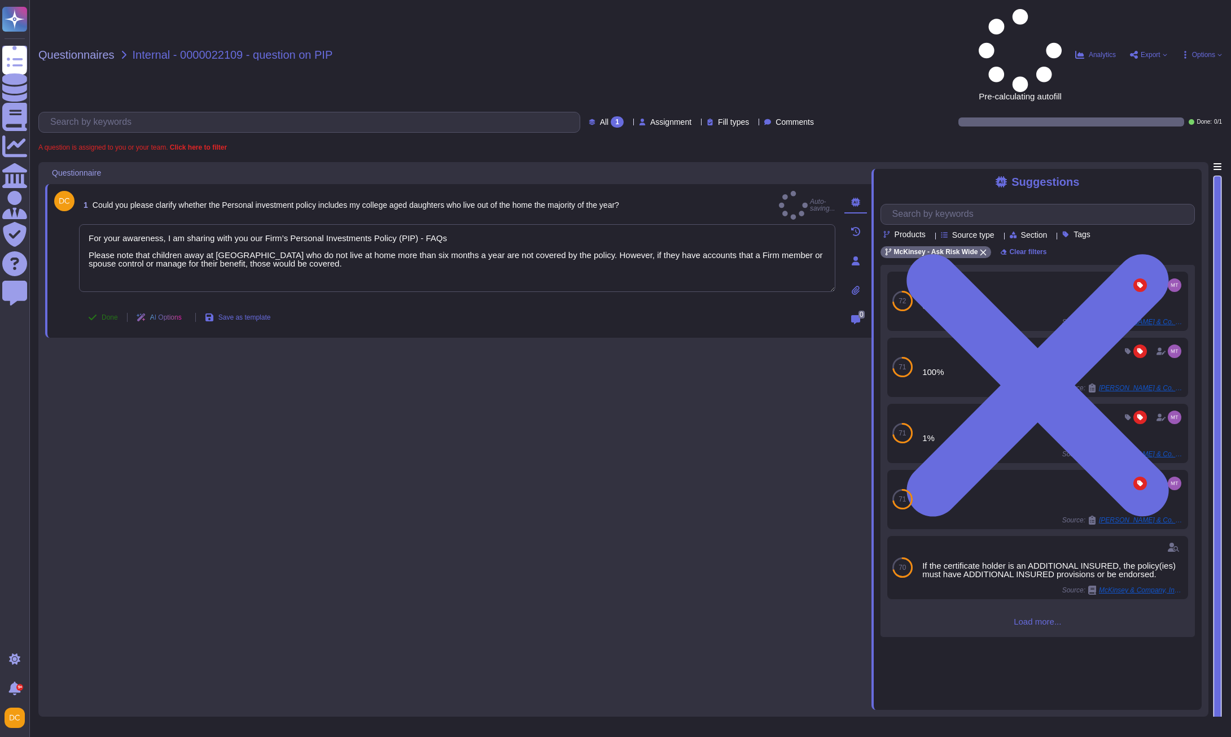
type textarea "For your awareness, I am sharing with you our Firm’s Personal Investments Polic…"
click at [117, 314] on span "Done" at bounding box center [110, 317] width 16 height 7
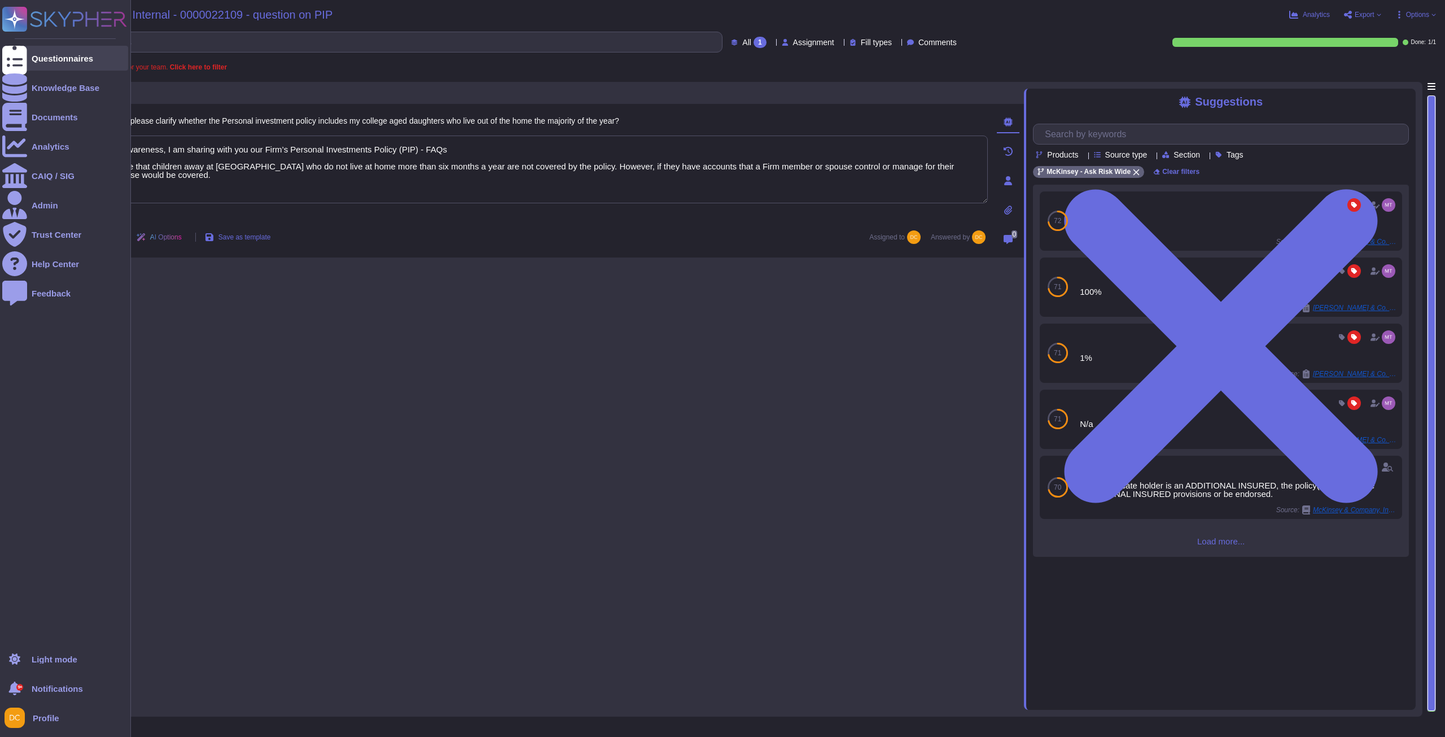
click at [18, 51] on div at bounding box center [14, 58] width 25 height 25
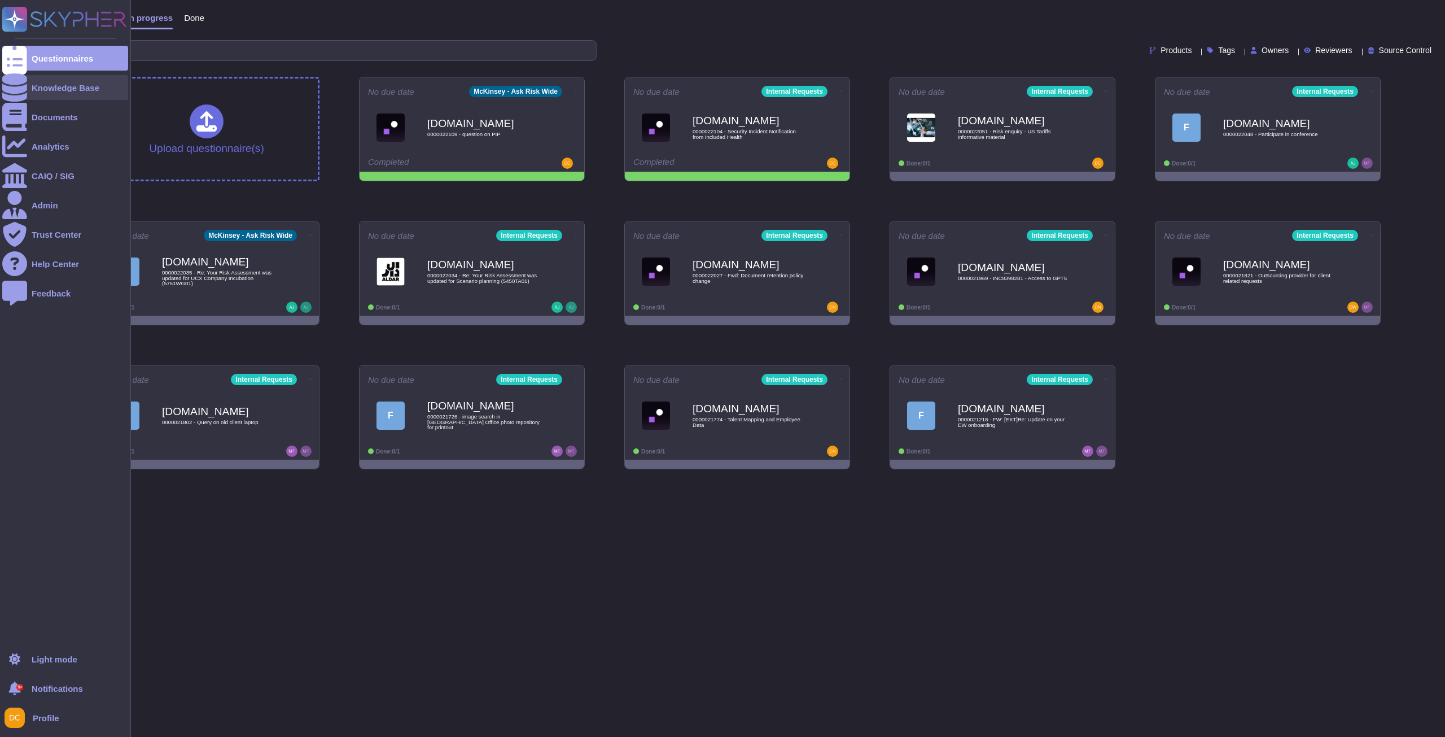
click at [22, 88] on div at bounding box center [14, 87] width 25 height 25
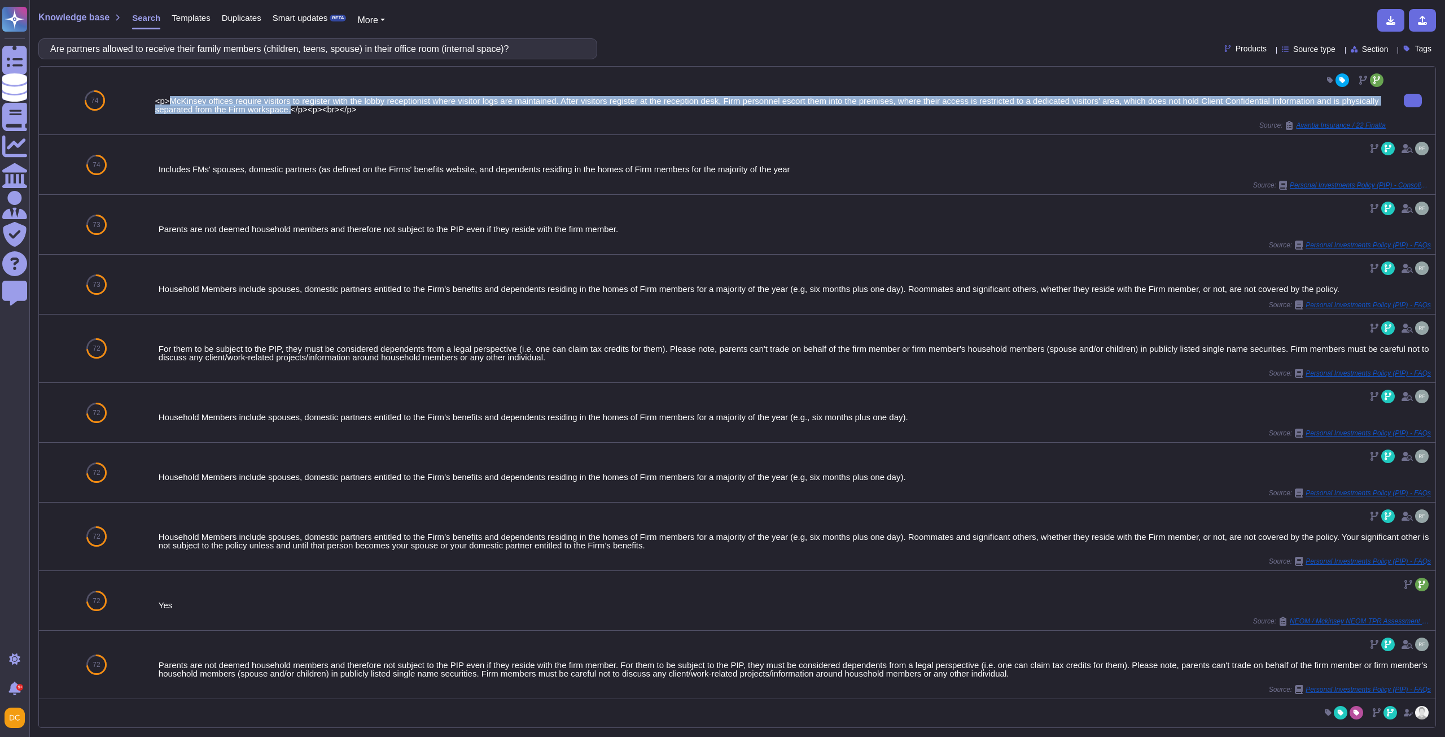
drag, startPoint x: 173, startPoint y: 99, endPoint x: 326, endPoint y: 110, distance: 153.9
click at [326, 110] on div "<p>McKinsey offices require visitors to register with the lobby receptionist wh…" at bounding box center [770, 105] width 1231 height 17
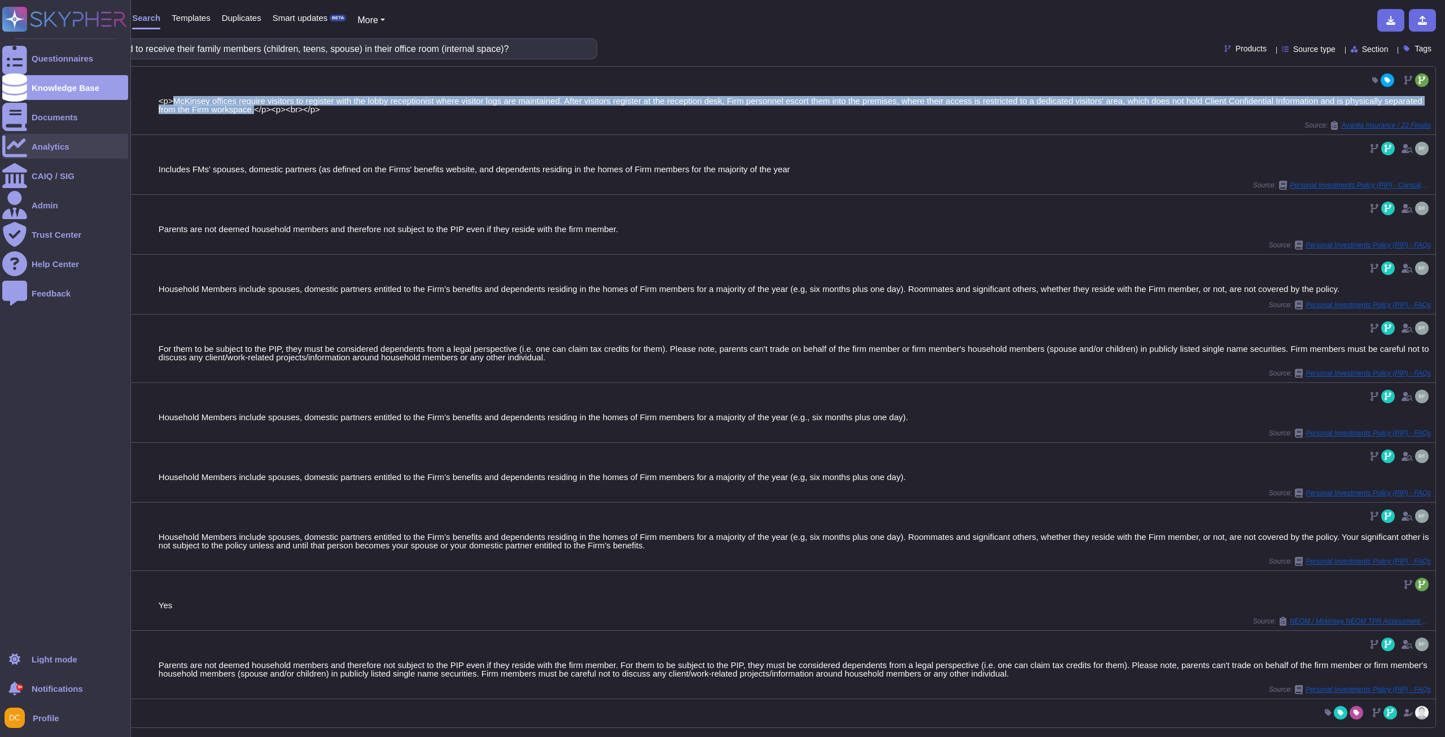
copy div "McKinsey offices require visitors to register with the lobby receptionist where…"
